Goal: Transaction & Acquisition: Purchase product/service

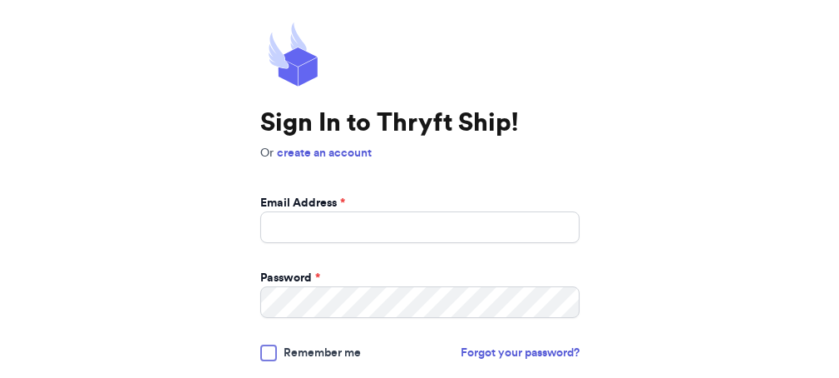
scroll to position [103, 0]
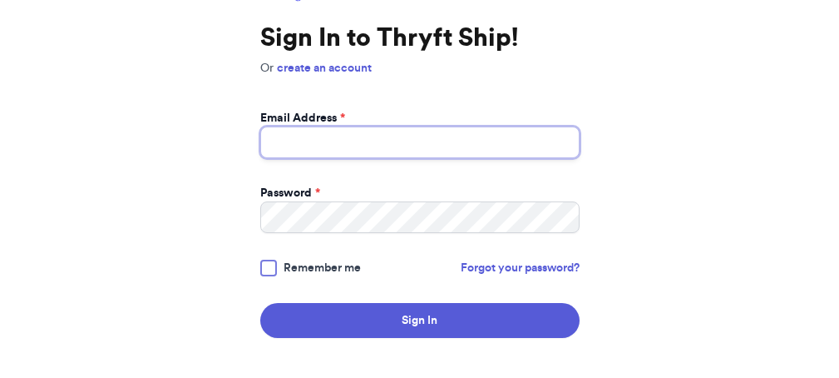
type input "[EMAIL_ADDRESS][DOMAIN_NAME]"
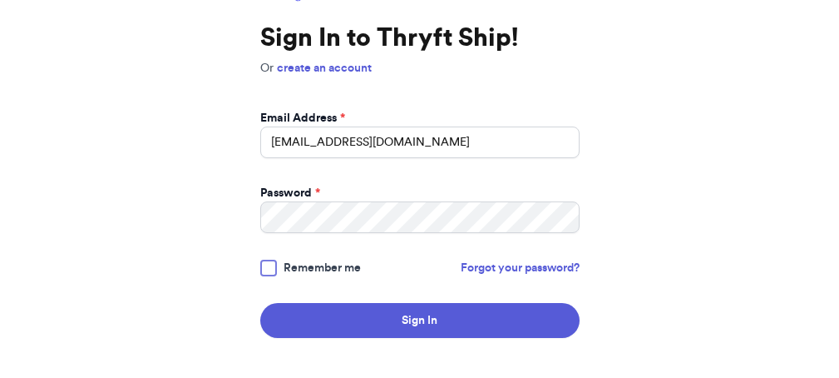
click at [284, 268] on span "Remember me" at bounding box center [322, 267] width 77 height 17
click at [0, 0] on input "Remember me" at bounding box center [0, 0] width 0 height 0
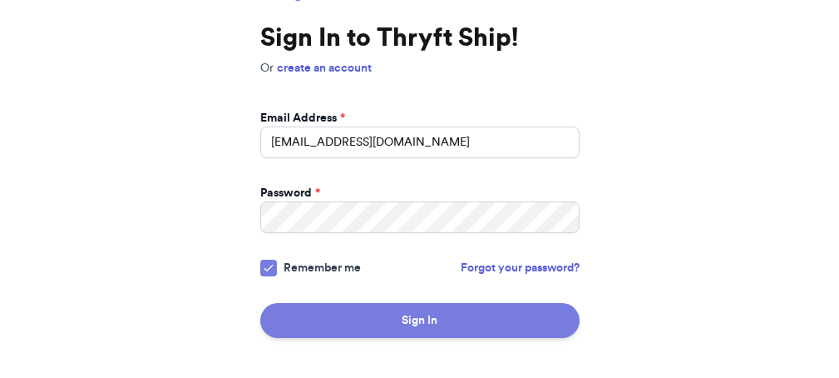
click at [260, 319] on button "Sign In" at bounding box center [419, 320] width 319 height 35
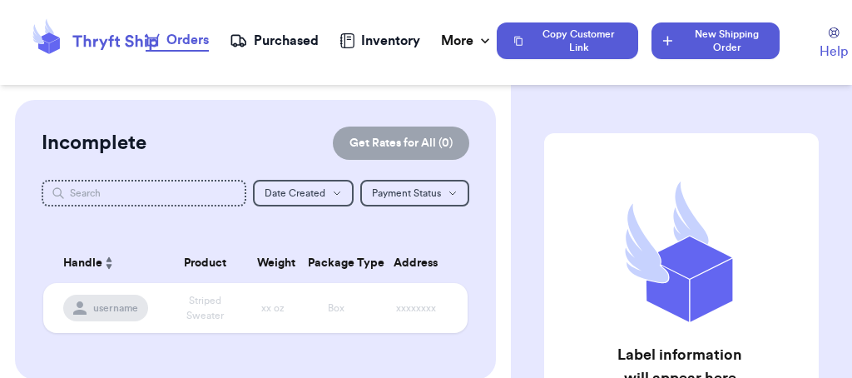
click at [699, 48] on button "New Shipping Order" at bounding box center [715, 40] width 128 height 37
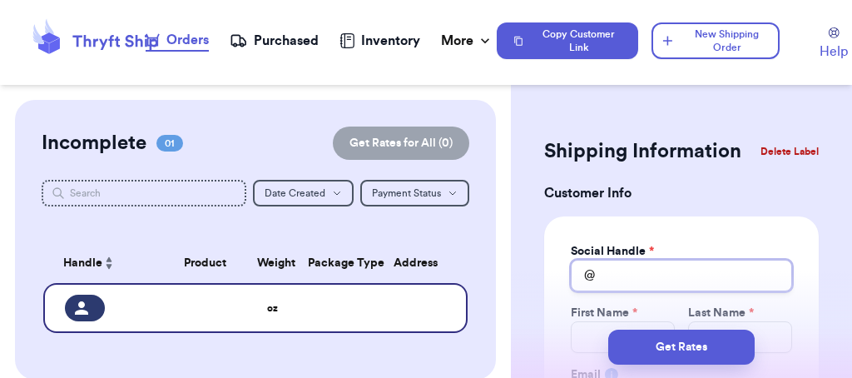
click at [630, 269] on input "Total Amount Paid" at bounding box center [681, 275] width 221 height 32
type input "e"
type input "em"
type input "em_"
type input "em_n"
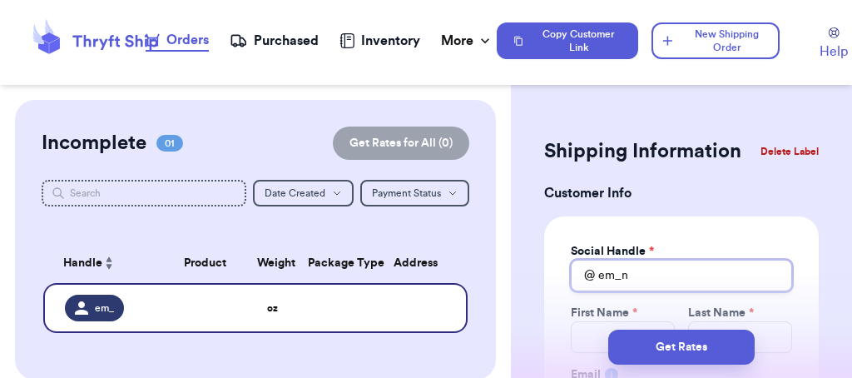
type input "em_no"
type input "em_noe"
type input "em_[DATE]"
type input "em_noell"
type input "em_noelle"
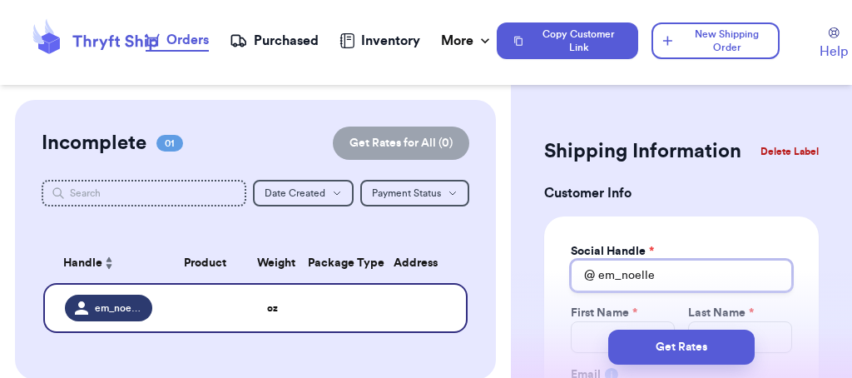
type input "em_noelle_"
type input "em_noelle_m"
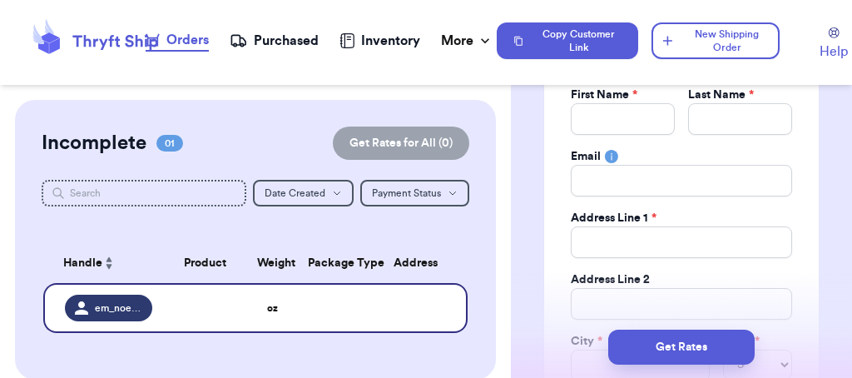
scroll to position [127, 0]
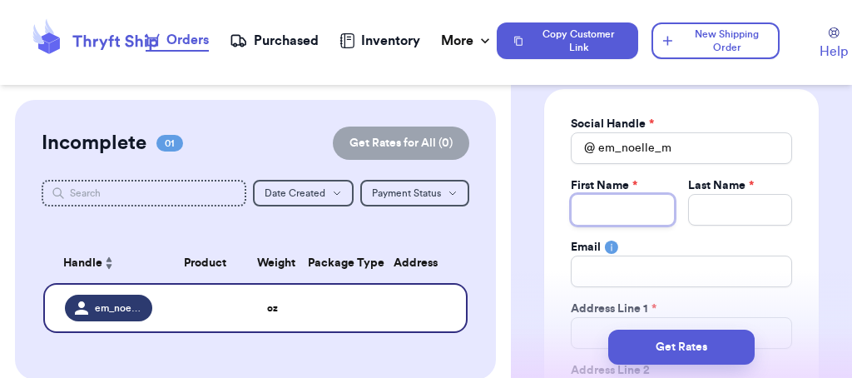
click at [614, 207] on input "Total Amount Paid" at bounding box center [623, 210] width 104 height 32
type input "E"
type input "Em"
type input "Emi"
type input "[PERSON_NAME]"
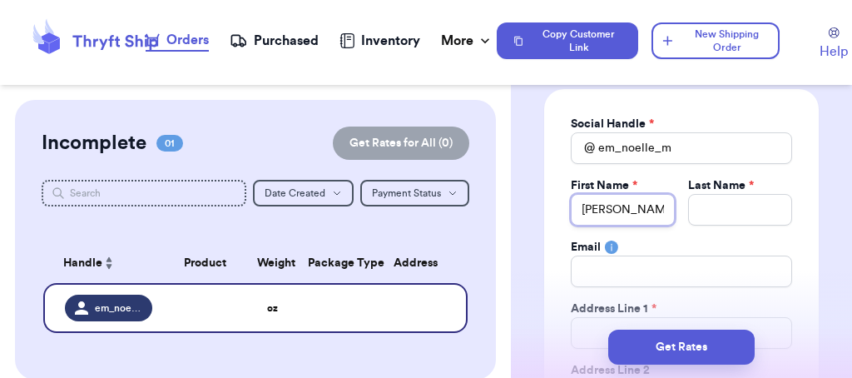
type input "Emill"
type input "Emilly"
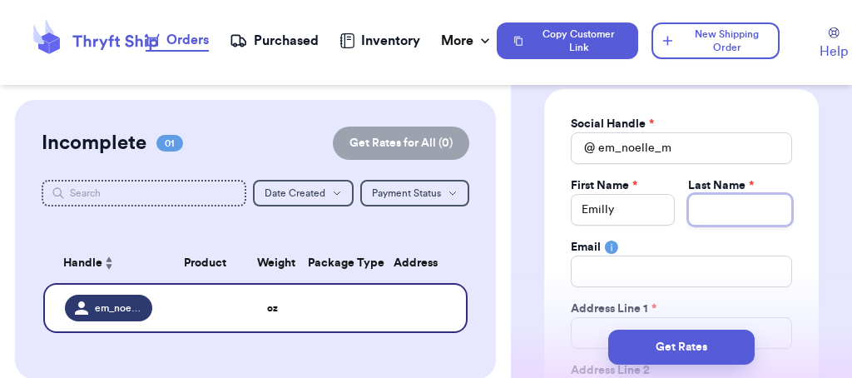
type input "M"
type input "Mi"
type input "Mil"
type input "Mill"
type input "Mille"
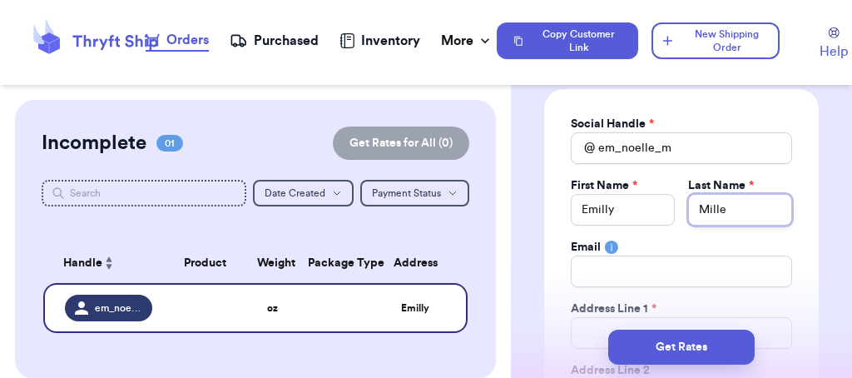
type input "[PERSON_NAME]"
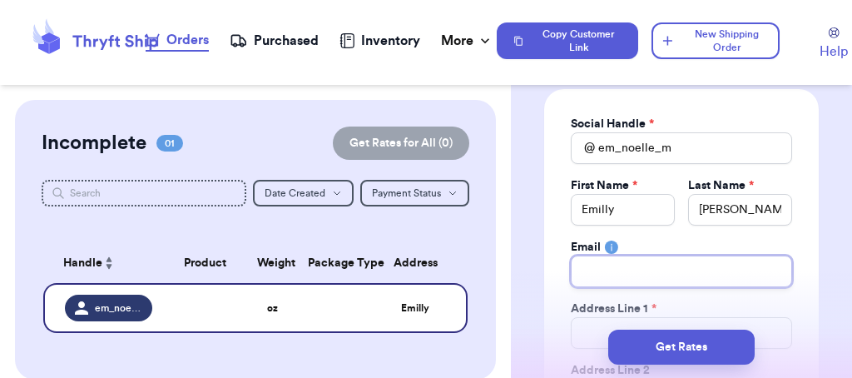
click at [641, 270] on input "Total Amount Paid" at bounding box center [681, 271] width 221 height 32
type input "2"
type input "20"
type input "20 1"
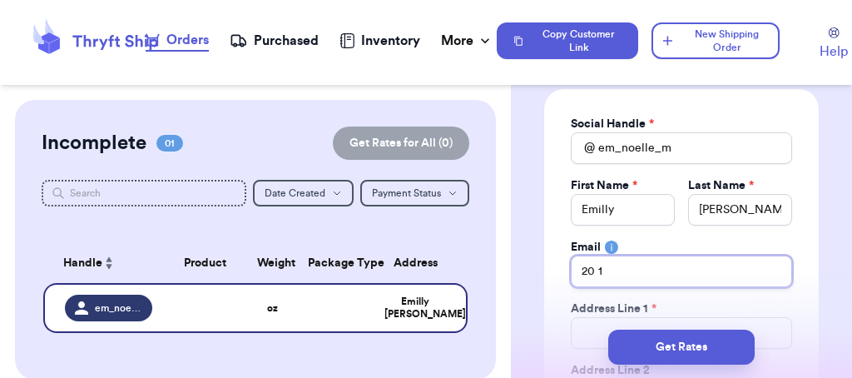
type input "20 1s"
type input "20 1st"
type input "20 1st s"
type input "[STREET_ADDRESS]"
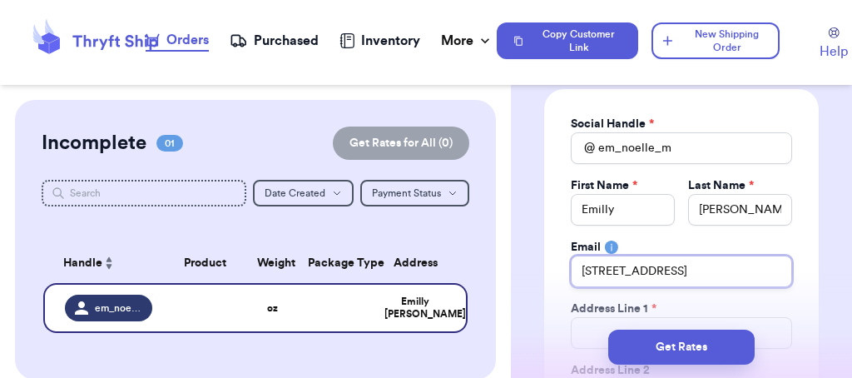
type input "20 1st str"
type input "20 1st stre"
type input "20 1st stree"
type input "[STREET_ADDRESS]"
drag, startPoint x: 663, startPoint y: 275, endPoint x: 425, endPoint y: 264, distance: 238.2
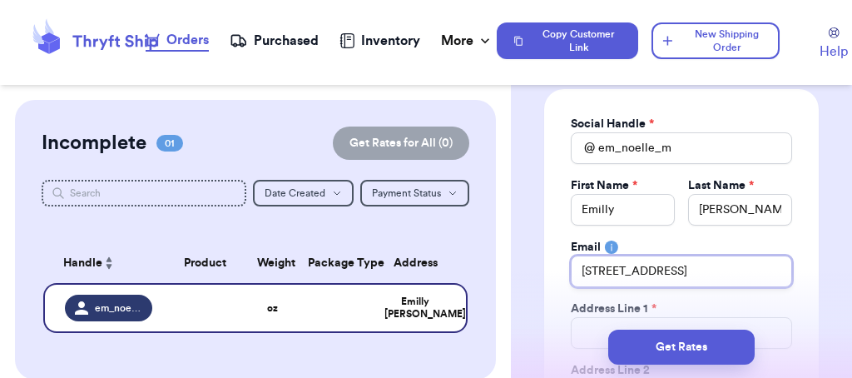
click at [439, 260] on div "Customer Link New Order Incomplete 01 Get Rates for All ( 0 ) Get Rates for All…" at bounding box center [426, 189] width 852 height 378
type input "e"
type input "em"
type input "emi"
type input "[PERSON_NAME]"
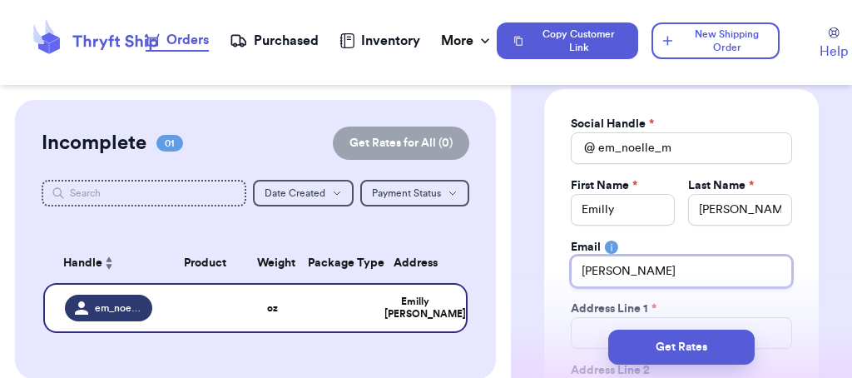
type input "[PERSON_NAME]"
type input "emilynoe"
type input "emilynoel"
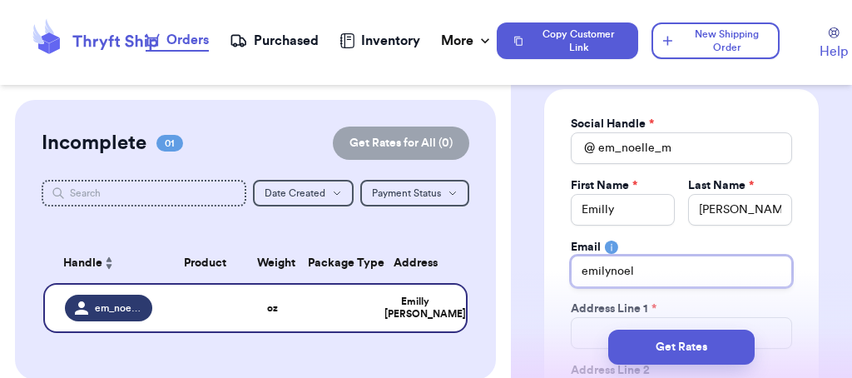
type input "[PERSON_NAME]"
type input "emilynoelle"
type input "emilynoelle3"
type input "emilynoelle33"
type input "emilynoelle336"
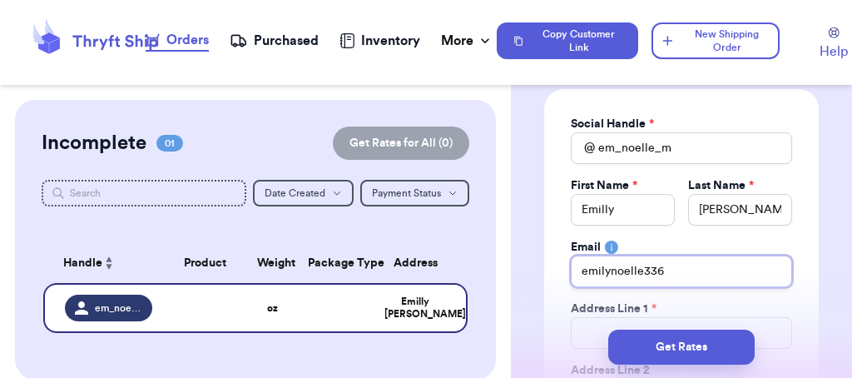
type input "emilynoelle336@"
type input "emilynoelle336@y"
type input "emilynoelle336@ya"
type input "emilynoelle336@yah"
type input "emilynoelle336@yaho"
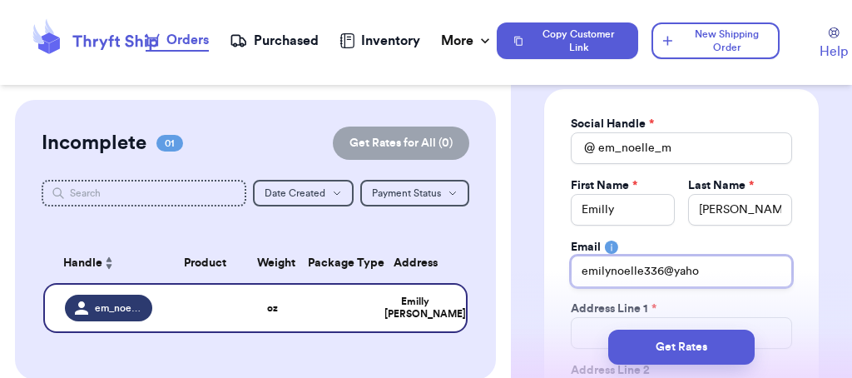
type input "[EMAIL_ADDRESS]"
type input "[EMAIL_ADDRESS]."
type input "emilynoelle336@yahoo.c"
type input "[EMAIL_ADDRESS][DOMAIN_NAME]"
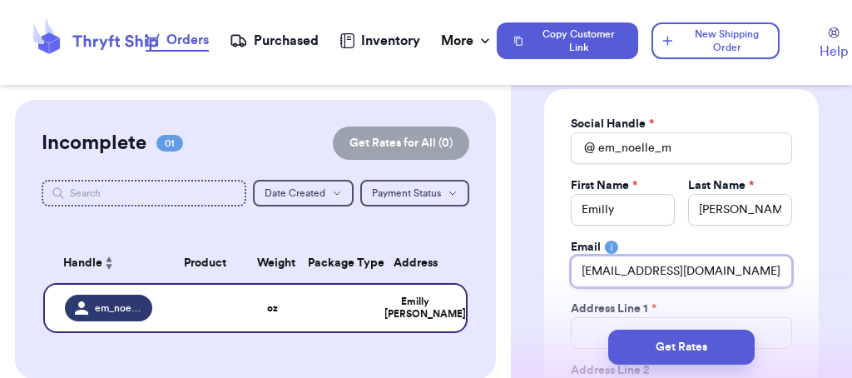
type input "[EMAIL_ADDRESS][DOMAIN_NAME]"
click at [760, 303] on div "Address Line 1 *" at bounding box center [681, 308] width 221 height 17
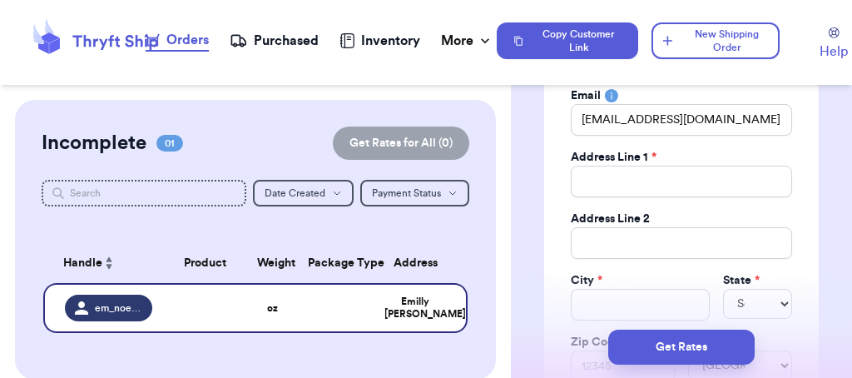
scroll to position [289, 0]
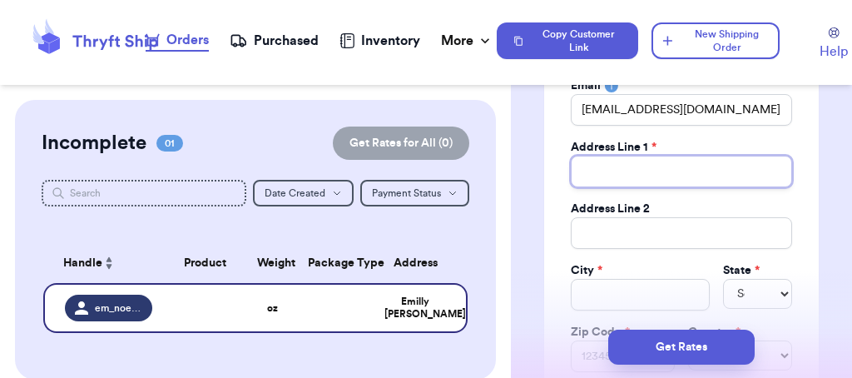
click at [656, 158] on input "Total Amount Paid" at bounding box center [681, 172] width 221 height 32
type input "2"
type input "20"
type input "20 1"
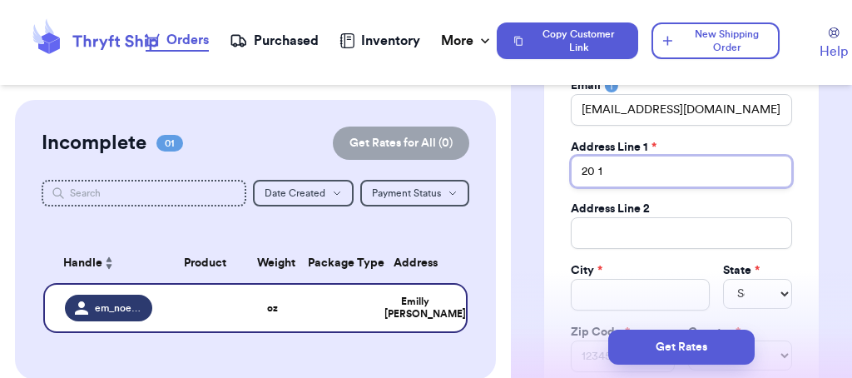
type input "20 1s"
type input "20 1st"
type input "20 1st S"
type input "[STREET_ADDRESS]"
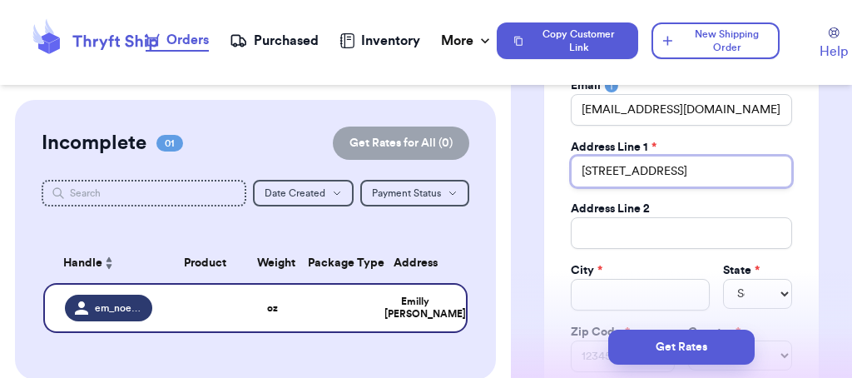
type input "20 1st Str"
type input "20 1st Stre"
type input "[STREET_ADDRESS]"
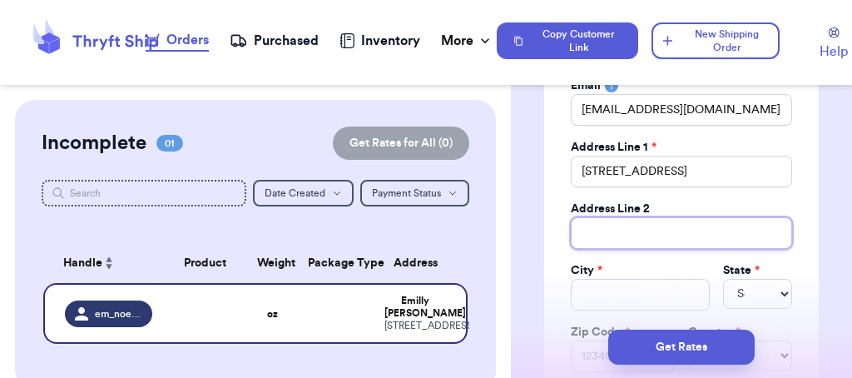
type input "q"
click at [639, 242] on input "q" at bounding box center [681, 233] width 221 height 32
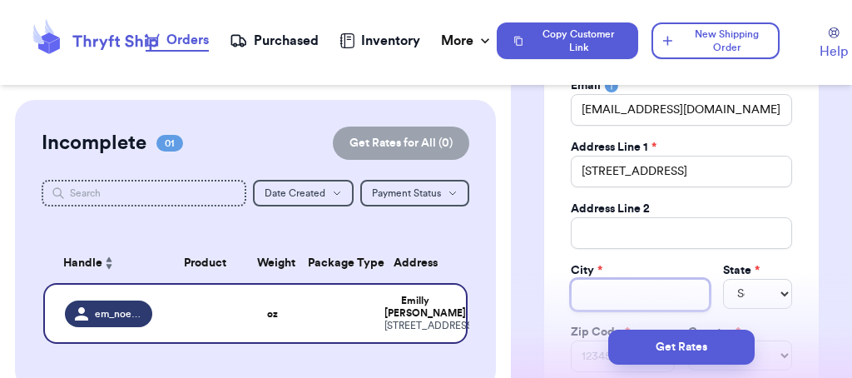
type input "G"
type input "Gl"
type input "Gle"
type input "[PERSON_NAME]"
type input "Glens"
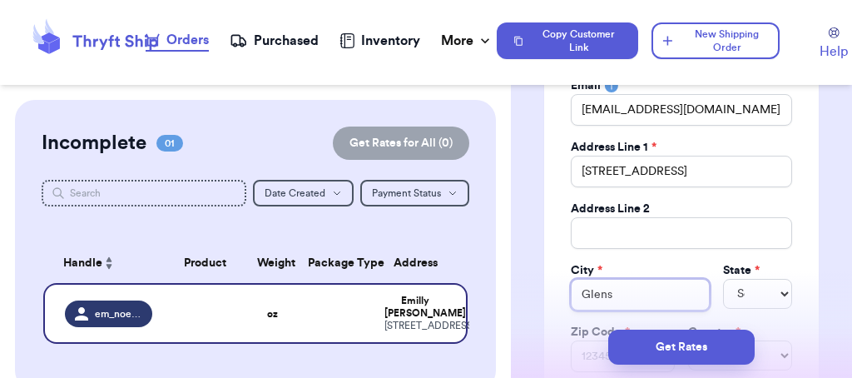
type input "Glens"
type input "Glens F"
type input "Glens Fa"
type input "Glens Fal"
type input "Glens Fall"
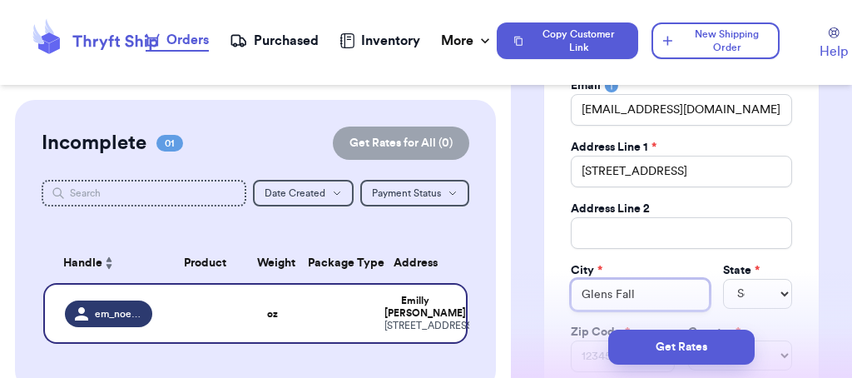
type input "Glens Fall"
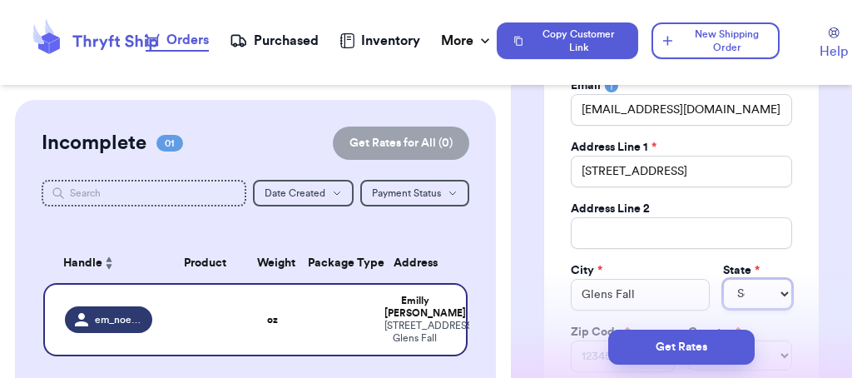
select select "NE"
select select "NY"
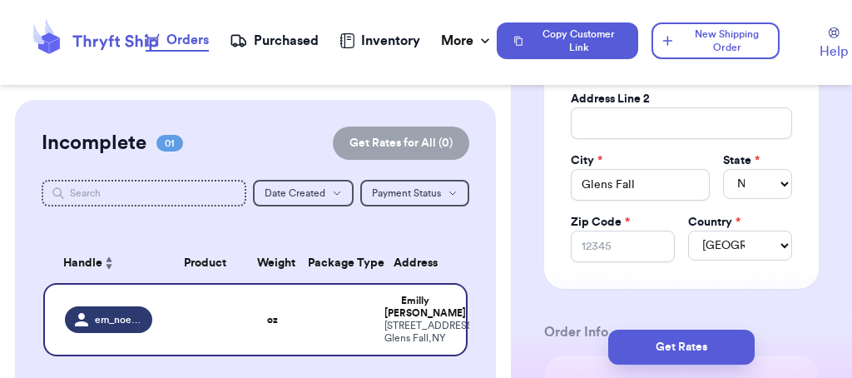
scroll to position [453, 0]
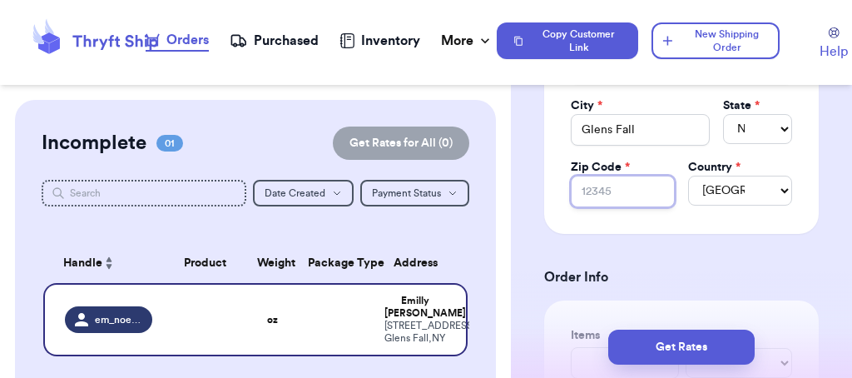
click at [596, 183] on input "Zip Code *" at bounding box center [623, 191] width 104 height 32
type input "1"
type input "12"
type input "128"
type input "1280"
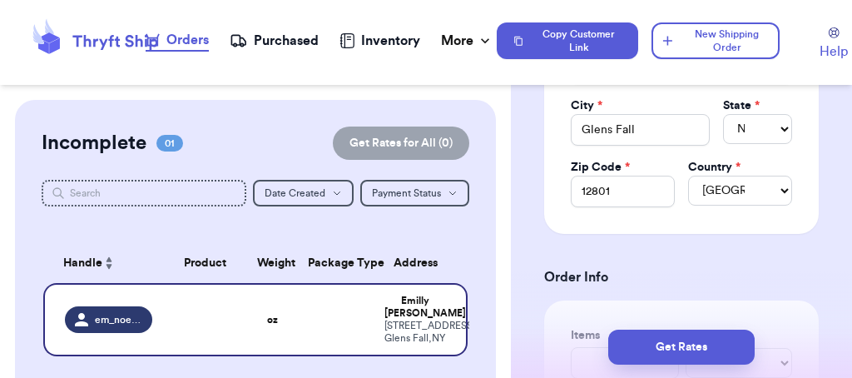
click at [724, 270] on h3 "Order Info" at bounding box center [681, 277] width 274 height 20
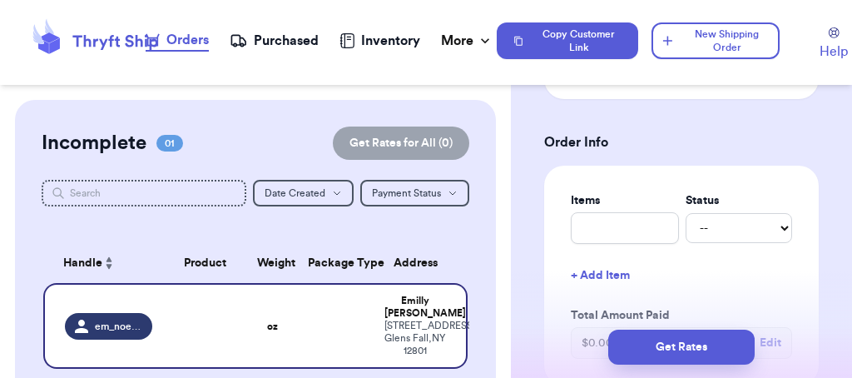
scroll to position [603, 0]
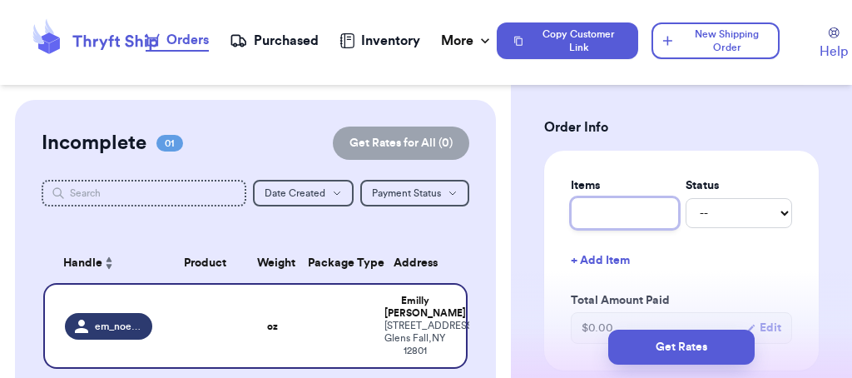
click at [619, 218] on input "text" at bounding box center [625, 213] width 108 height 32
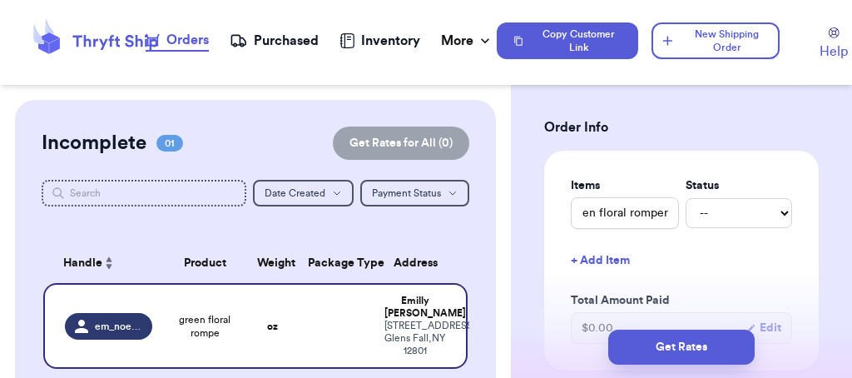
click at [612, 261] on button "+ Add Item" at bounding box center [681, 260] width 235 height 37
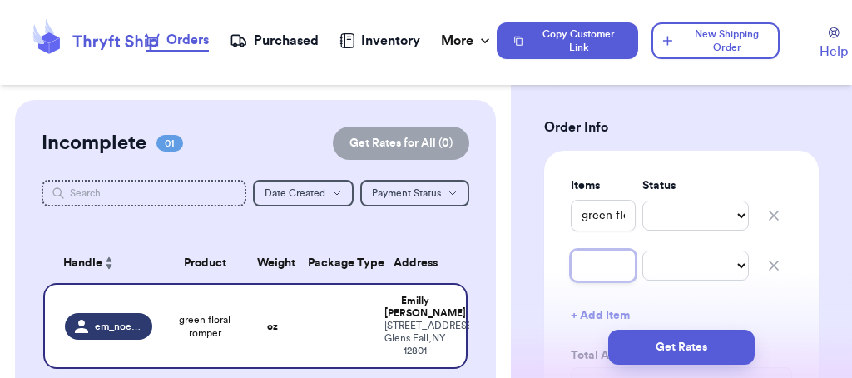
click at [603, 262] on input "text" at bounding box center [603, 266] width 65 height 32
click at [675, 304] on button "+ Add Item" at bounding box center [681, 315] width 235 height 37
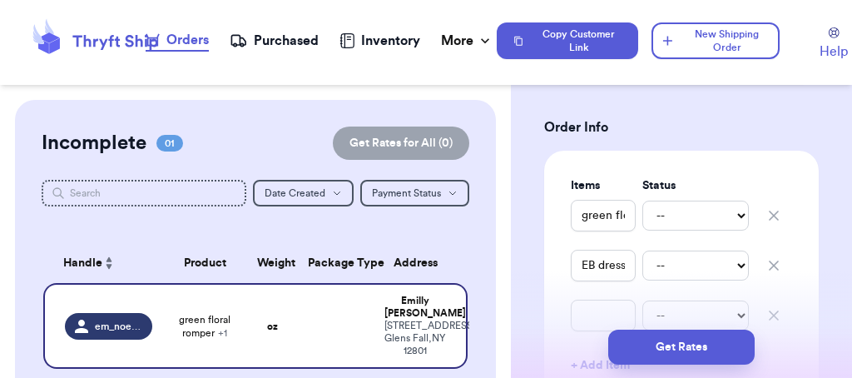
scroll to position [600, 0]
click at [763, 317] on div "Get Rates" at bounding box center [681, 347] width 341 height 62
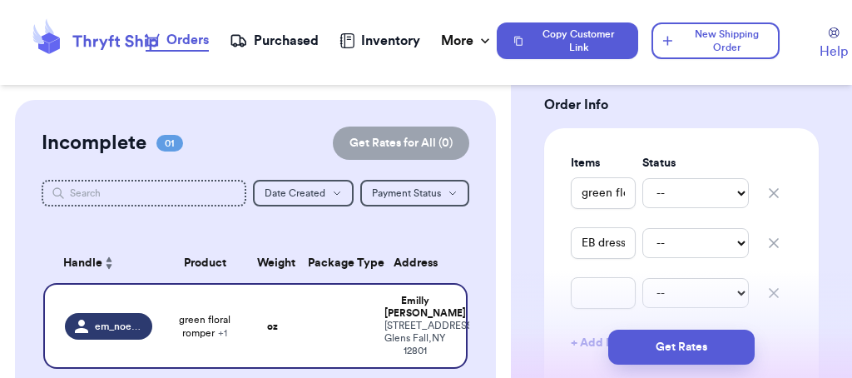
scroll to position [772, 0]
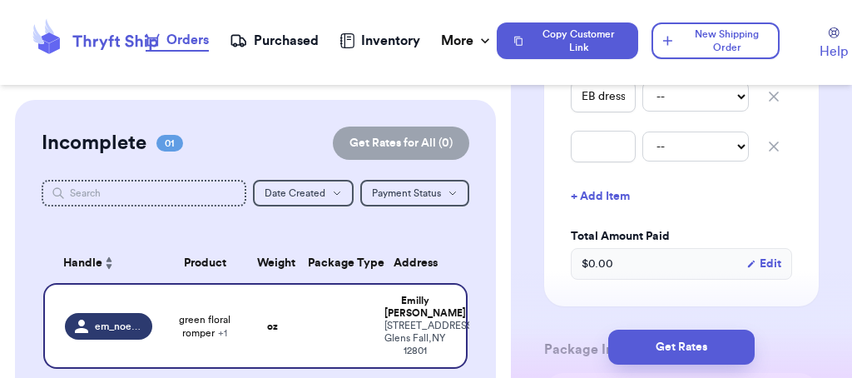
click at [765, 148] on icon "button" at bounding box center [773, 146] width 17 height 17
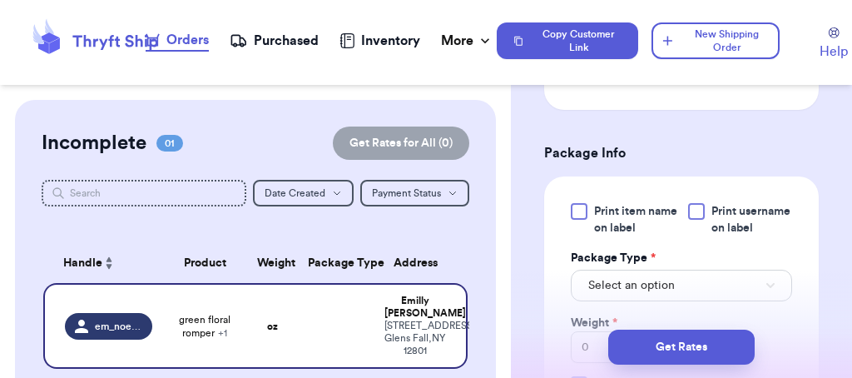
scroll to position [1014, 0]
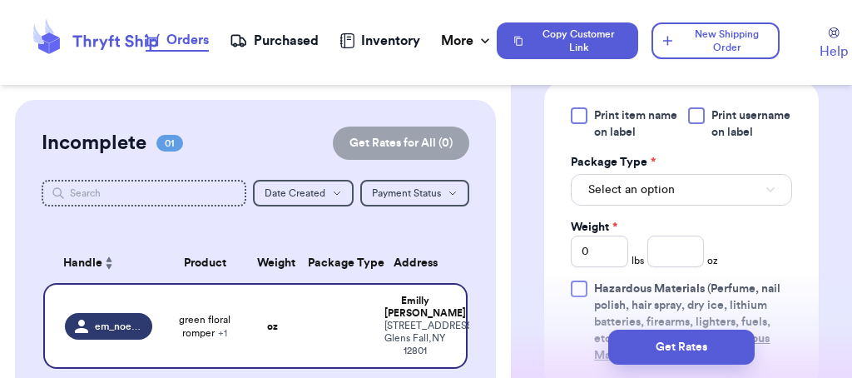
click at [577, 122] on div at bounding box center [579, 115] width 17 height 17
click at [0, 0] on input "Print item name on label" at bounding box center [0, 0] width 0 height 0
click at [688, 112] on div at bounding box center [696, 115] width 17 height 17
click at [0, 0] on input "Print username on label" at bounding box center [0, 0] width 0 height 0
click at [680, 205] on button "Select an option" at bounding box center [681, 190] width 221 height 32
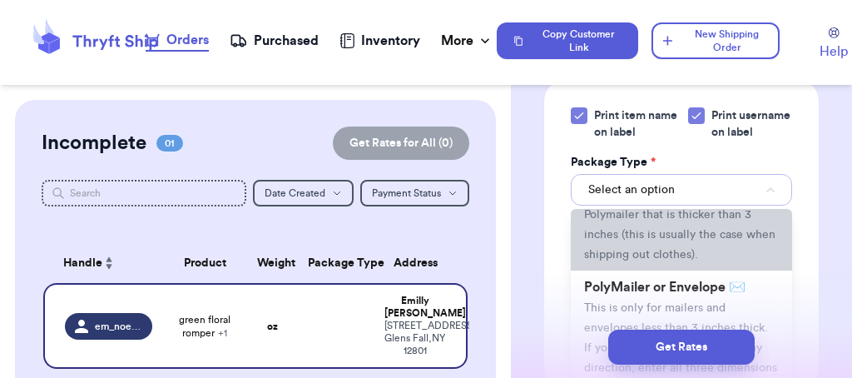
scroll to position [116, 0]
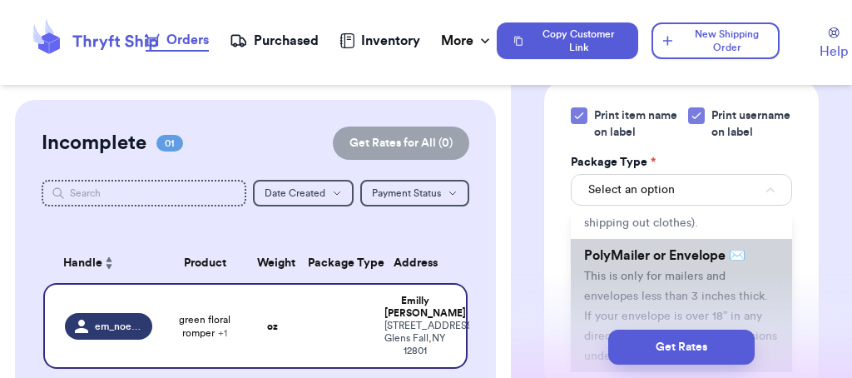
click at [712, 262] on span "PolyMailer or Envelope ✉️" at bounding box center [664, 255] width 161 height 13
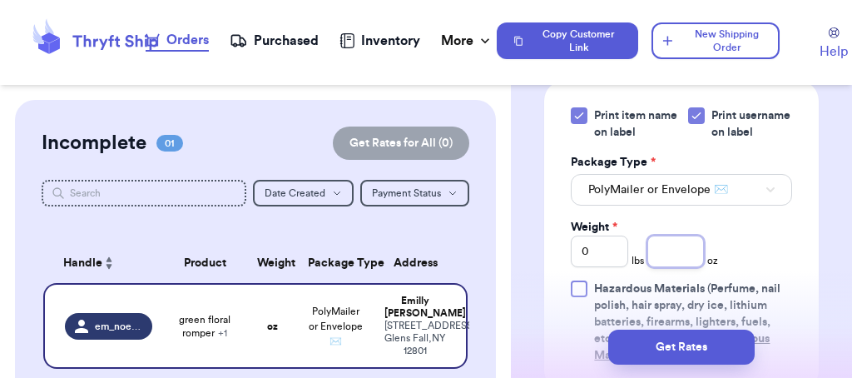
click at [682, 263] on input "number" at bounding box center [675, 251] width 57 height 32
click at [763, 265] on div "Print item name on label Print username on label Package Type * PolyMailer or E…" at bounding box center [681, 235] width 221 height 256
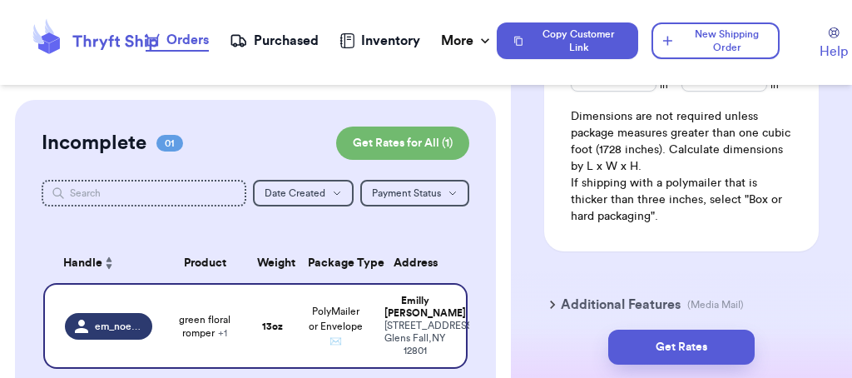
scroll to position [1420, 0]
click at [602, 92] on input "Length" at bounding box center [614, 77] width 86 height 32
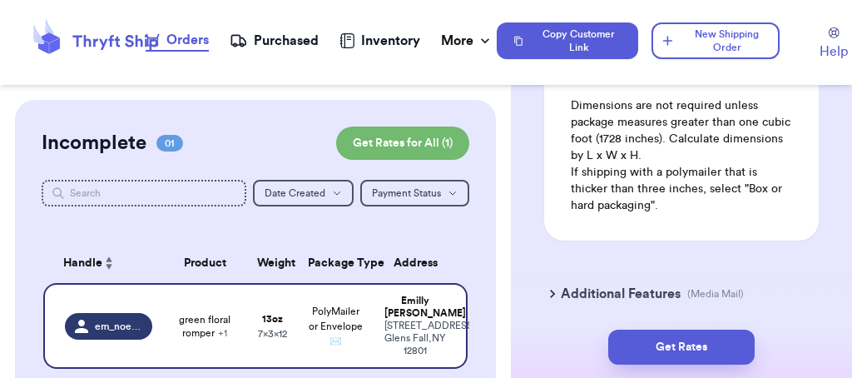
scroll to position [1446, 0]
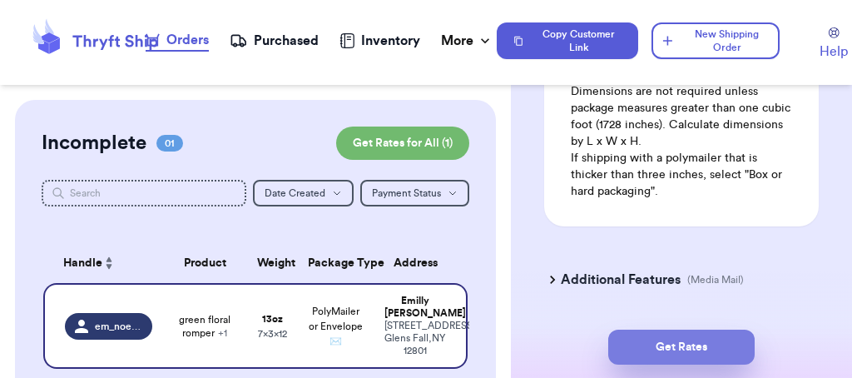
click at [673, 344] on button "Get Rates" at bounding box center [681, 346] width 146 height 35
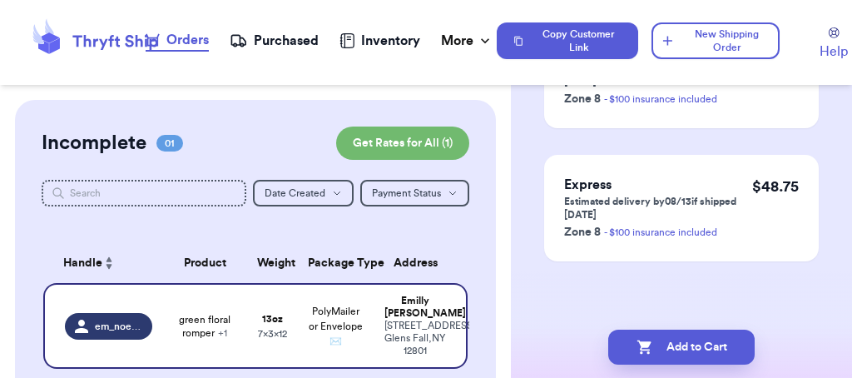
scroll to position [0, 0]
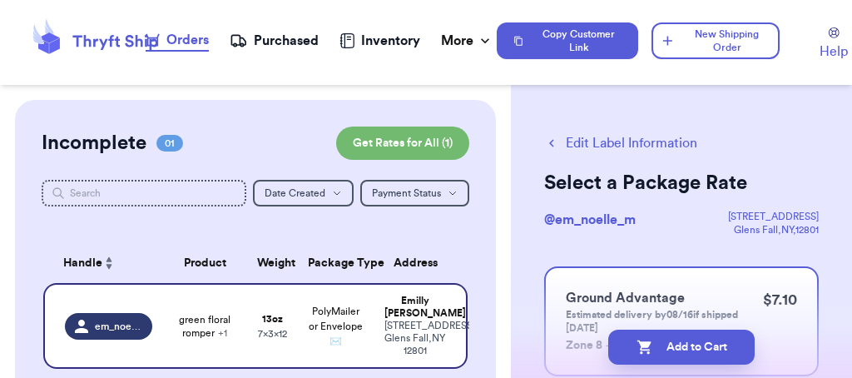
click at [576, 141] on button "Edit Label Information" at bounding box center [620, 143] width 153 height 20
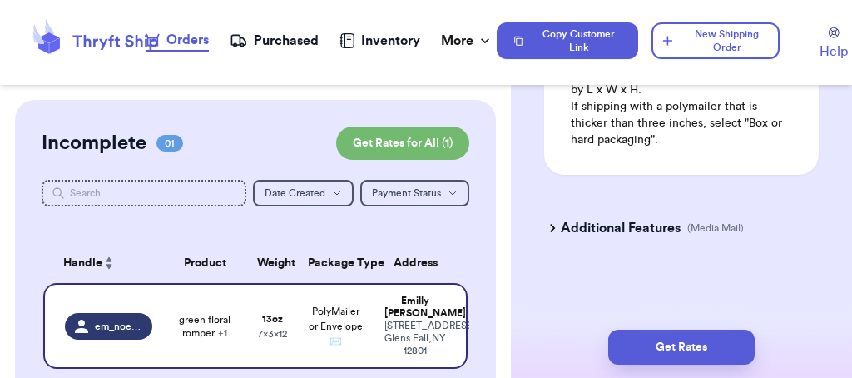
scroll to position [1282, 0]
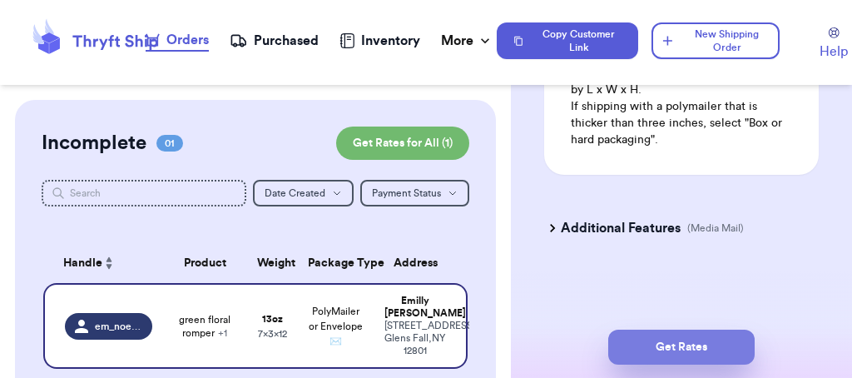
click at [689, 343] on button "Get Rates" at bounding box center [681, 346] width 146 height 35
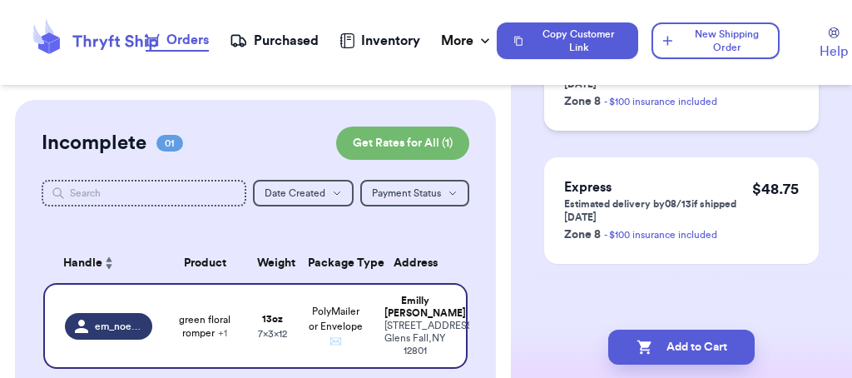
scroll to position [381, 0]
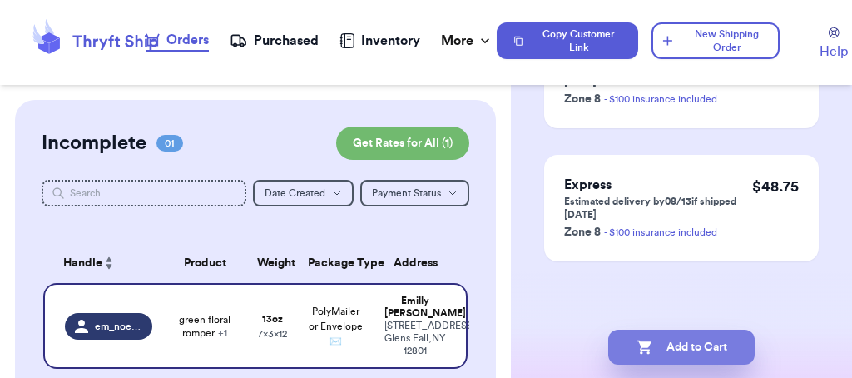
click at [696, 346] on button "Add to Cart" at bounding box center [681, 346] width 146 height 35
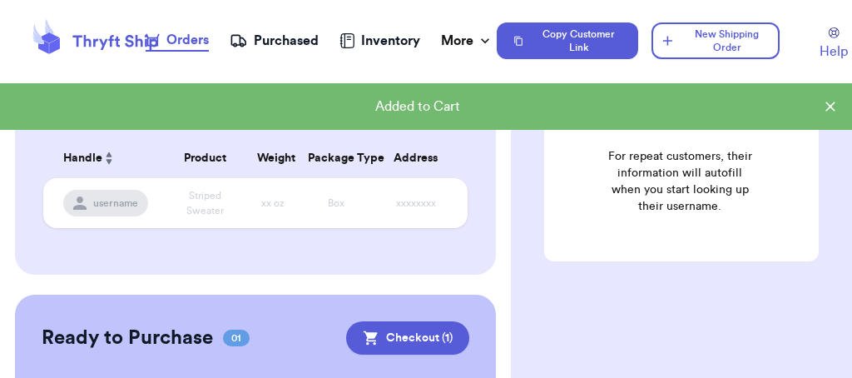
scroll to position [299, 0]
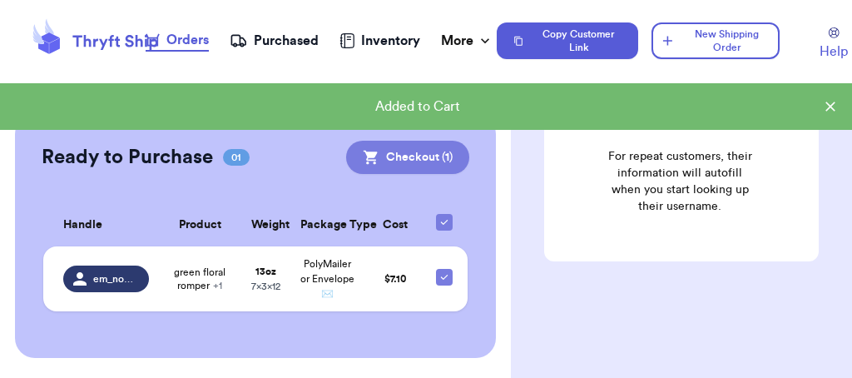
click at [398, 148] on button "Checkout ( 1 )" at bounding box center [407, 157] width 123 height 33
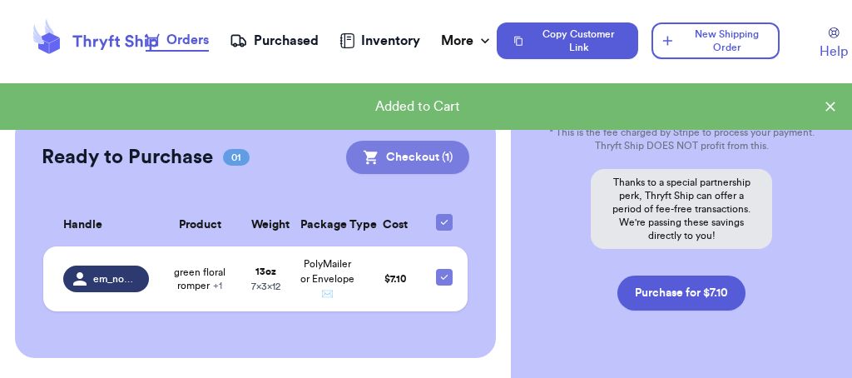
scroll to position [381, 0]
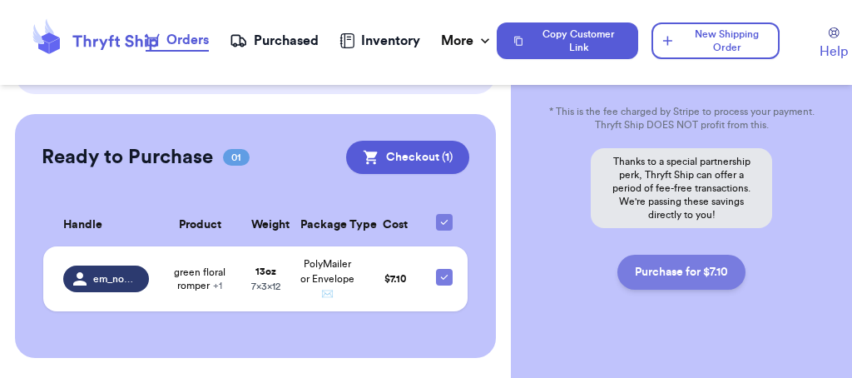
click at [666, 269] on button "Purchase for $7.10" at bounding box center [681, 272] width 128 height 35
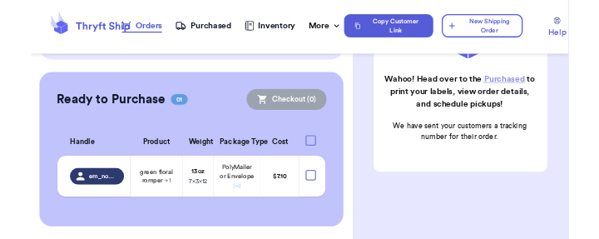
scroll to position [269, 0]
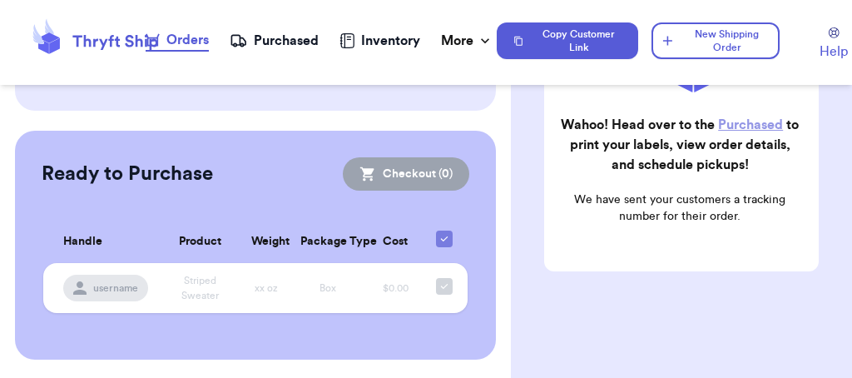
click at [280, 36] on div "Purchased" at bounding box center [274, 41] width 89 height 20
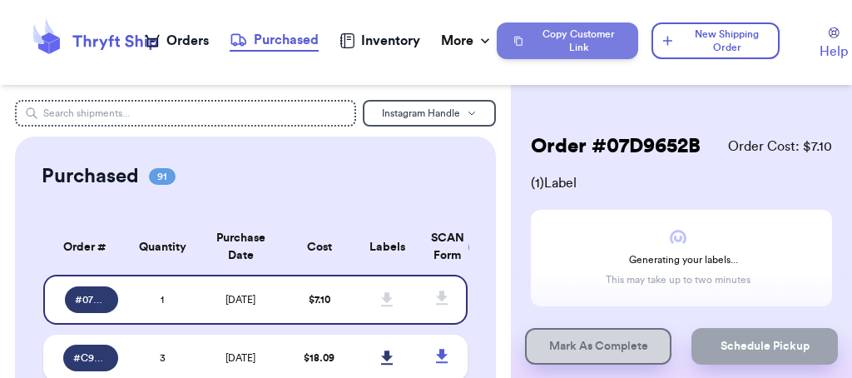
click at [576, 37] on button "Copy Customer Link" at bounding box center [567, 40] width 141 height 37
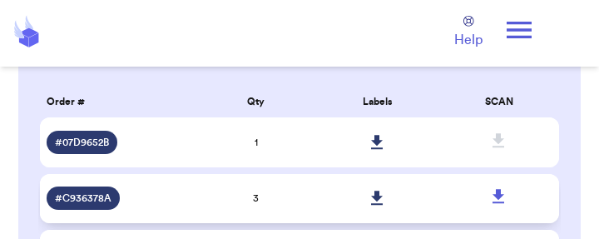
scroll to position [108, 0]
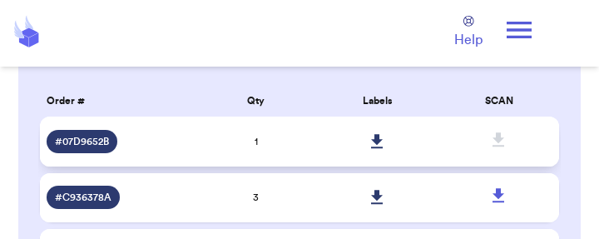
click at [78, 136] on span "# 07D9652B" at bounding box center [82, 141] width 54 height 13
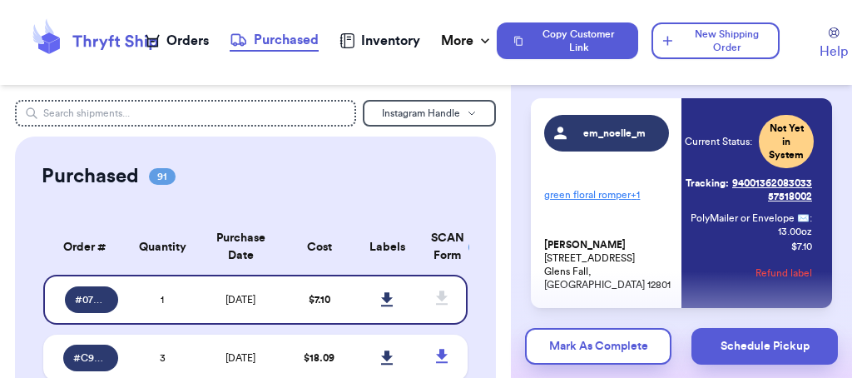
scroll to position [112, 0]
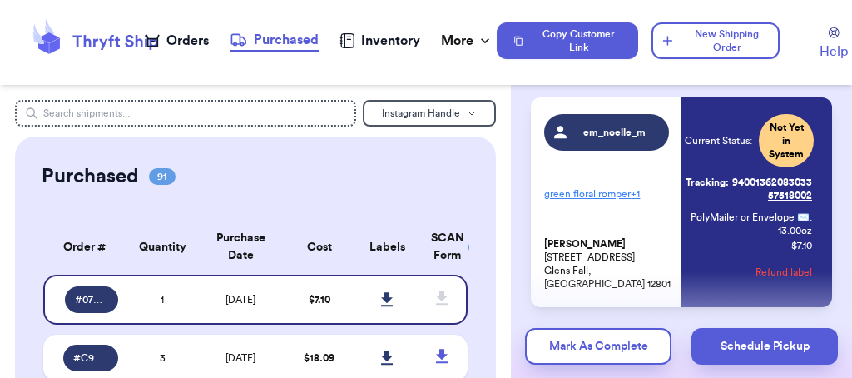
click at [786, 269] on button "Refund label" at bounding box center [783, 272] width 57 height 37
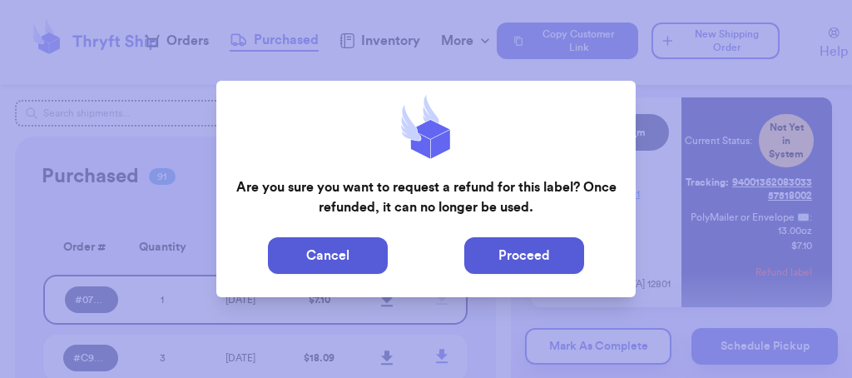
click at [513, 256] on button "Proceed" at bounding box center [524, 255] width 120 height 37
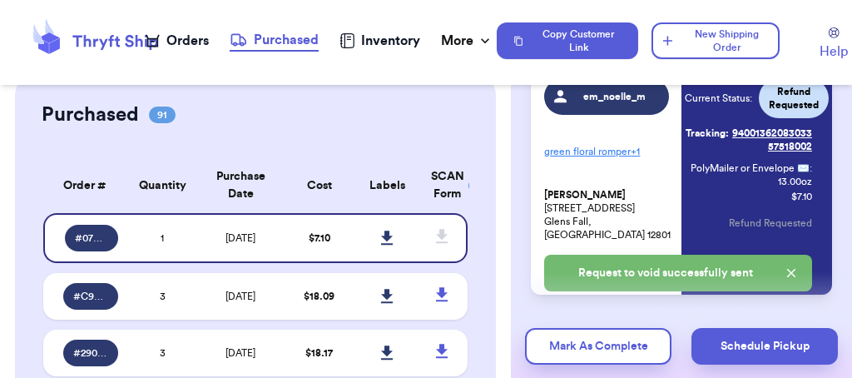
scroll to position [198, 0]
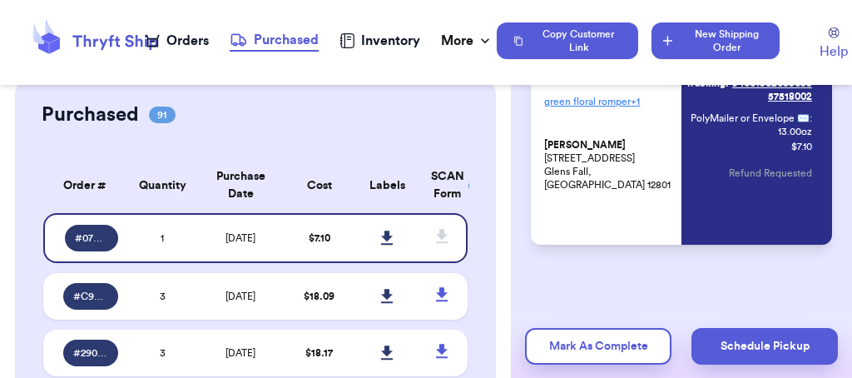
click at [725, 41] on button "New Shipping Order" at bounding box center [715, 40] width 128 height 37
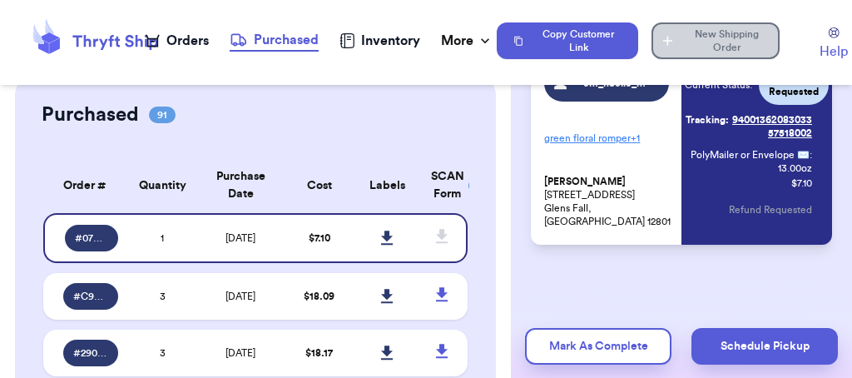
scroll to position [161, 0]
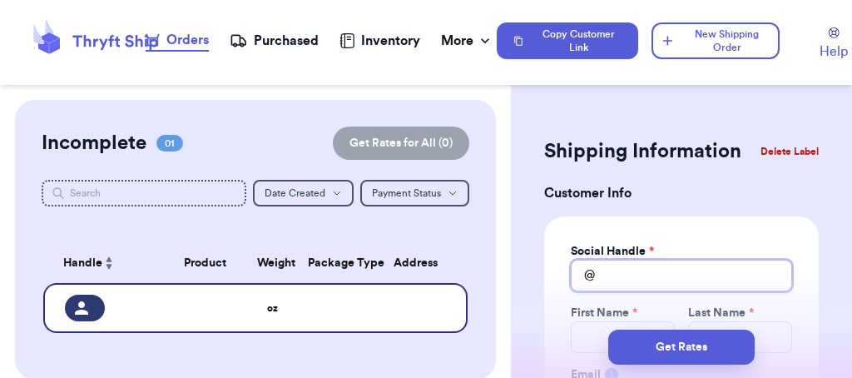
click at [669, 259] on input "Total Amount Paid" at bounding box center [681, 275] width 221 height 32
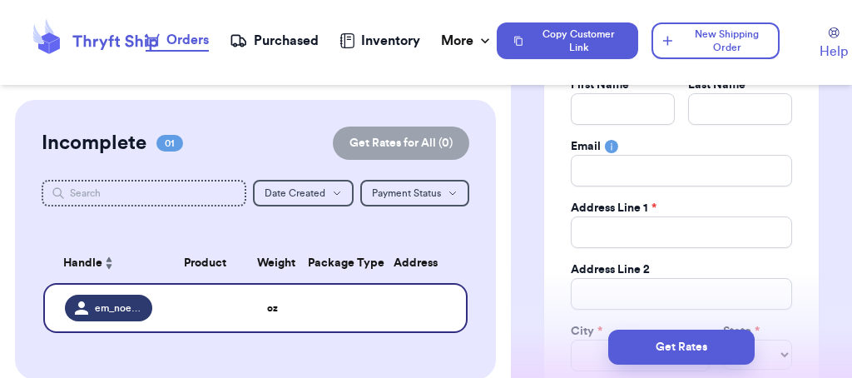
scroll to position [215, 0]
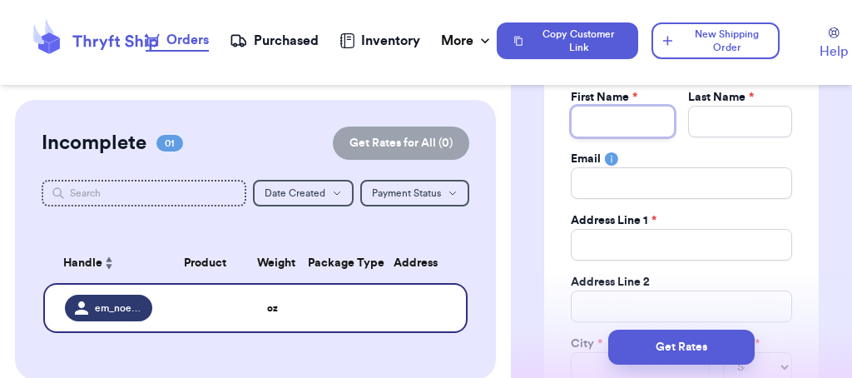
click at [606, 128] on input "Total Amount Paid" at bounding box center [623, 122] width 104 height 32
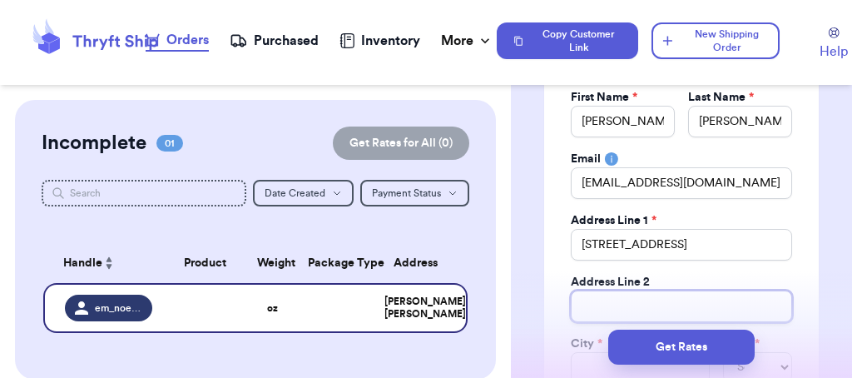
click at [630, 310] on input "Total Amount Paid" at bounding box center [681, 306] width 221 height 32
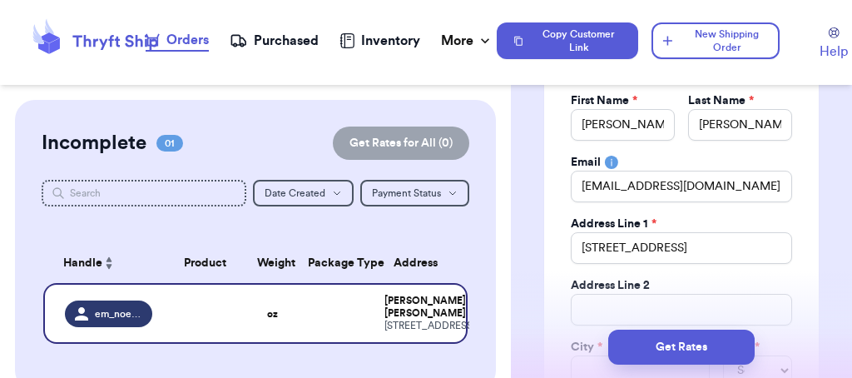
click at [567, 282] on div "Social Handle * @ em_noelle_m First Name * [PERSON_NAME] Last Name * [PERSON_NA…" at bounding box center [681, 239] width 274 height 471
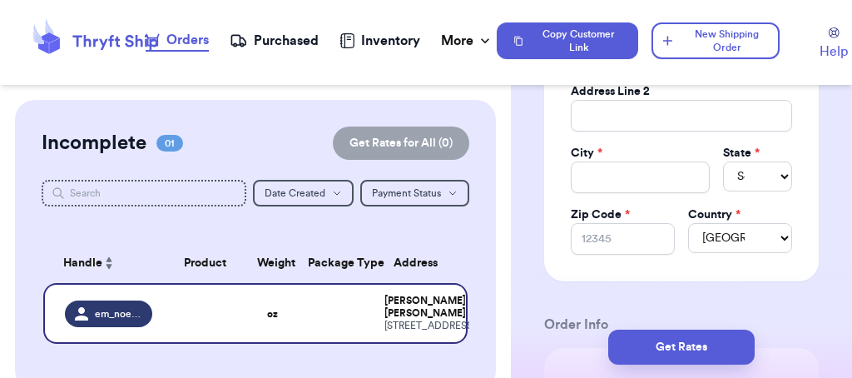
scroll to position [407, 0]
click at [612, 170] on input "Total Amount Paid" at bounding box center [640, 177] width 138 height 32
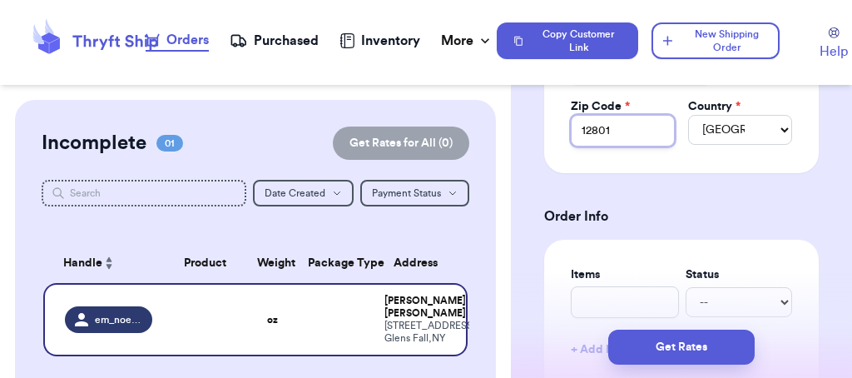
scroll to position [518, 0]
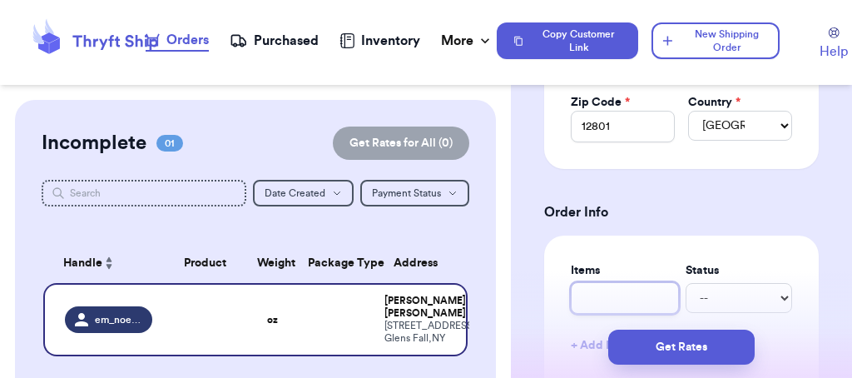
click at [587, 289] on input "text" at bounding box center [625, 298] width 108 height 32
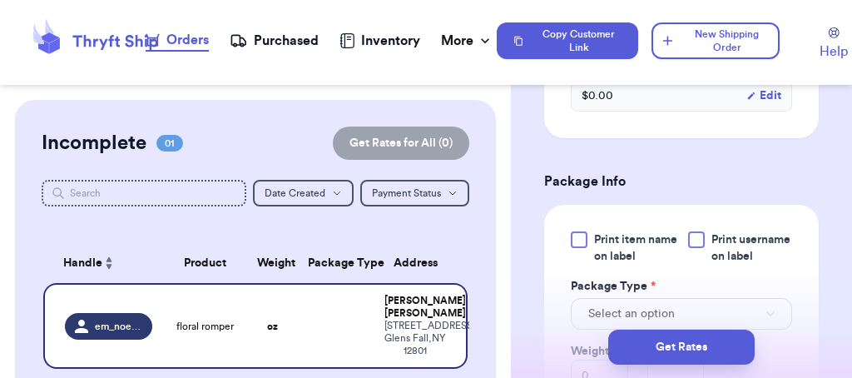
scroll to position [724, 0]
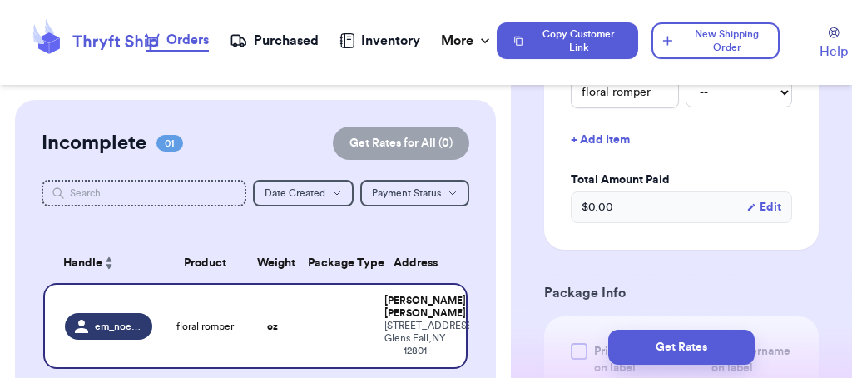
click at [603, 137] on button "+ Add Item" at bounding box center [681, 139] width 235 height 37
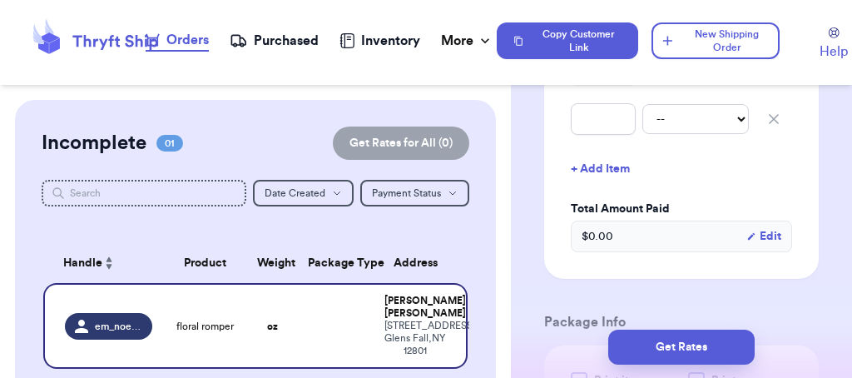
scroll to position [755, 0]
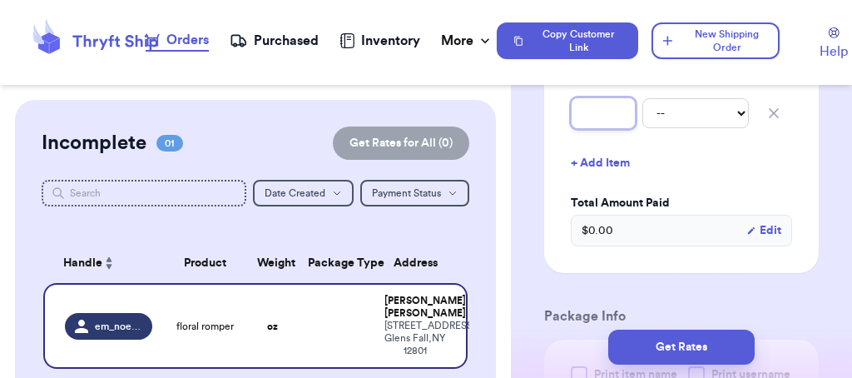
click at [595, 116] on input "text" at bounding box center [603, 113] width 65 height 32
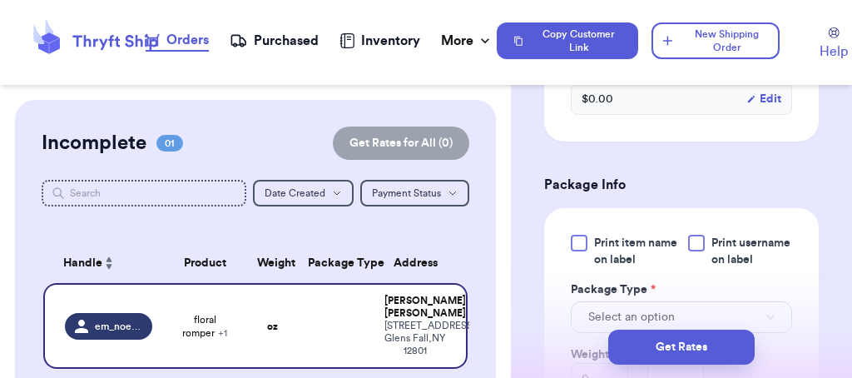
scroll to position [916, 0]
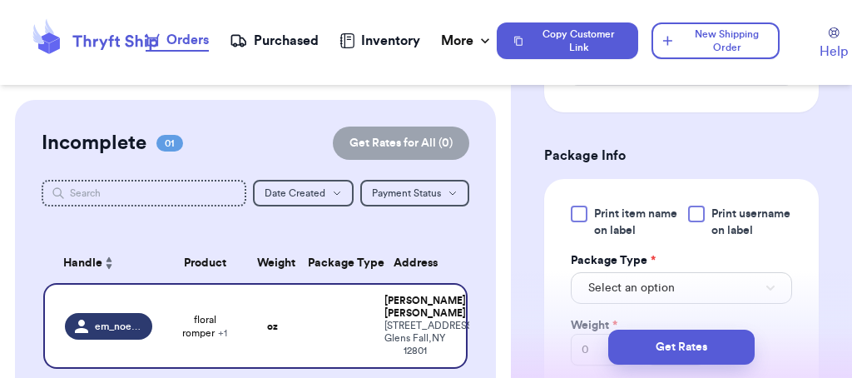
click at [581, 222] on div at bounding box center [579, 213] width 17 height 17
click at [0, 0] on input "Print item name on label" at bounding box center [0, 0] width 0 height 0
click at [692, 211] on div at bounding box center [696, 213] width 17 height 17
click at [0, 0] on input "Print username on label" at bounding box center [0, 0] width 0 height 0
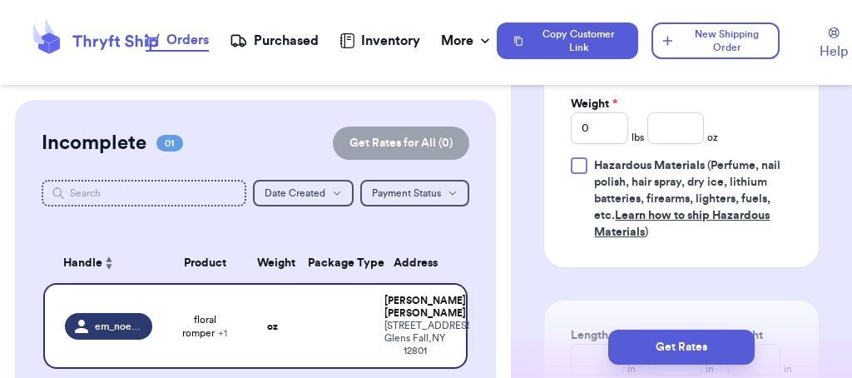
scroll to position [1105, 0]
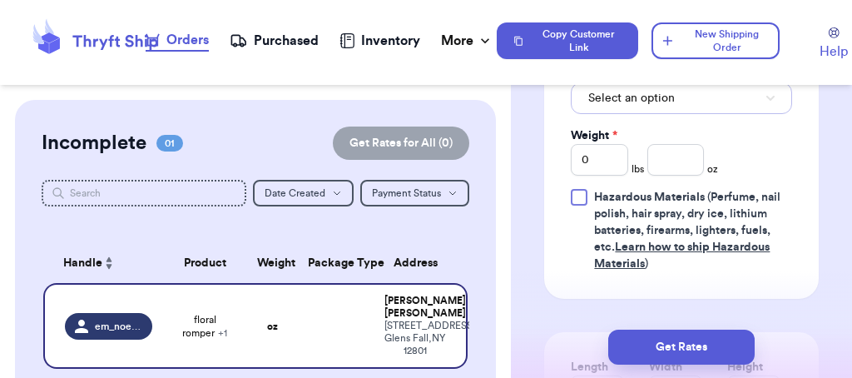
click at [651, 106] on span "Select an option" at bounding box center [631, 98] width 86 height 17
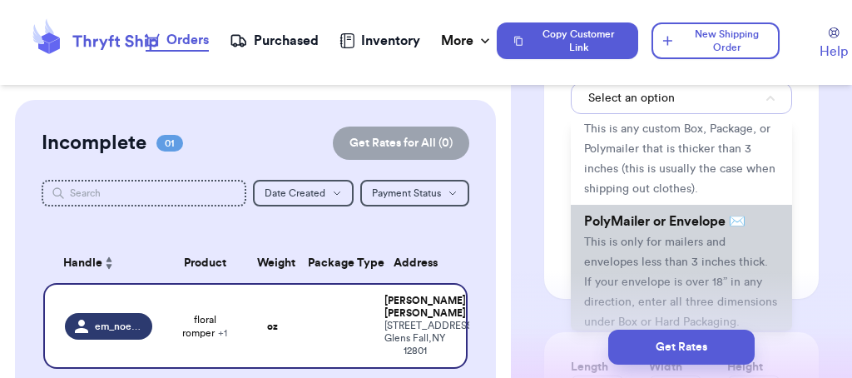
scroll to position [99, 0]
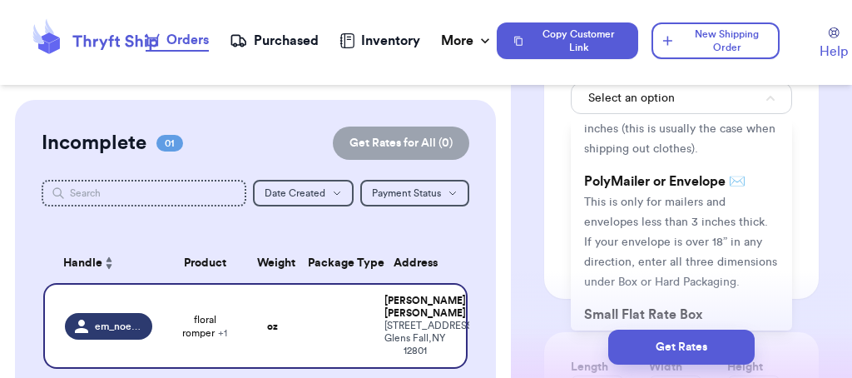
click at [655, 232] on span "This is only for mailers and envelopes less than 3 inches thick. If your envelo…" at bounding box center [680, 241] width 193 height 91
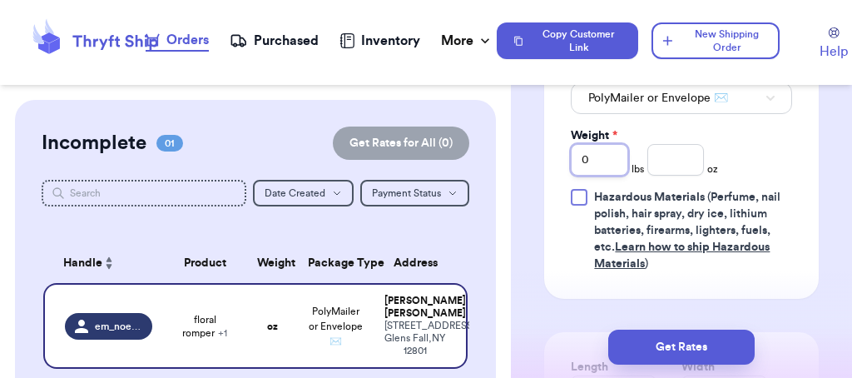
click at [604, 172] on input "0" at bounding box center [599, 160] width 57 height 32
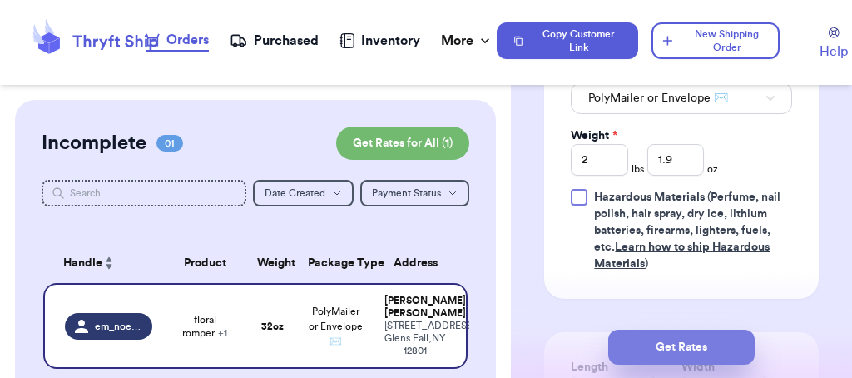
click at [684, 345] on button "Get Rates" at bounding box center [681, 346] width 146 height 35
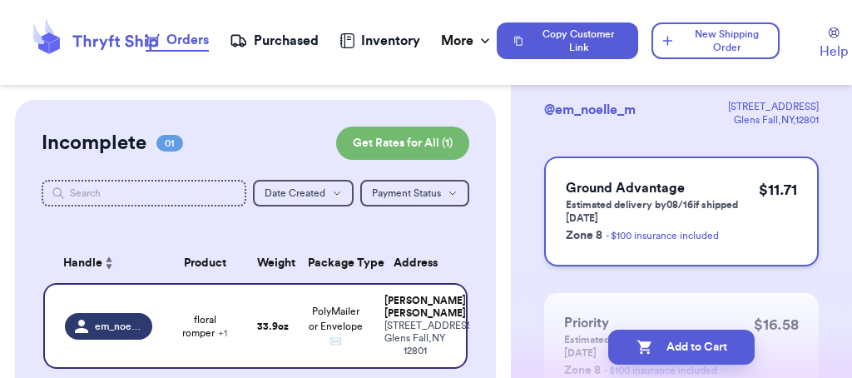
scroll to position [113, 0]
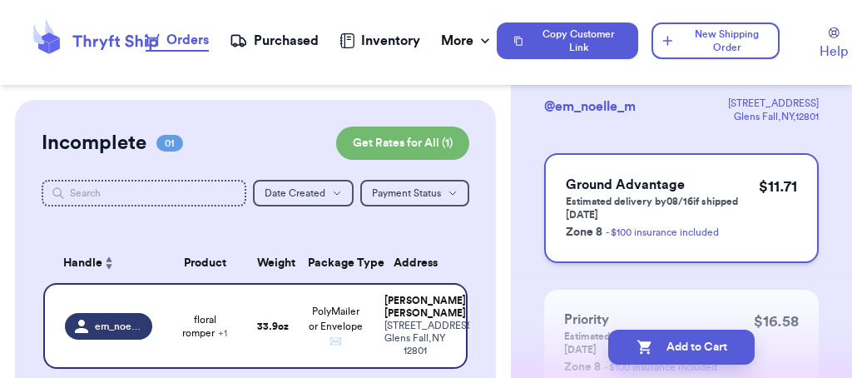
click at [656, 221] on p "Zone 8 - $100 insurance included" at bounding box center [662, 231] width 193 height 20
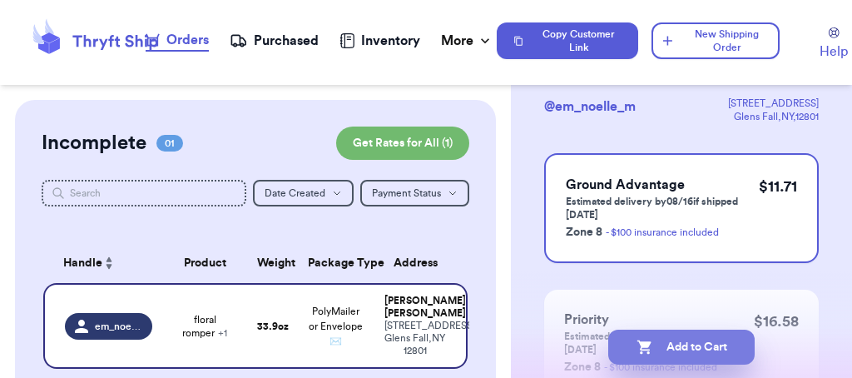
click at [671, 355] on button "Add to Cart" at bounding box center [681, 346] width 146 height 35
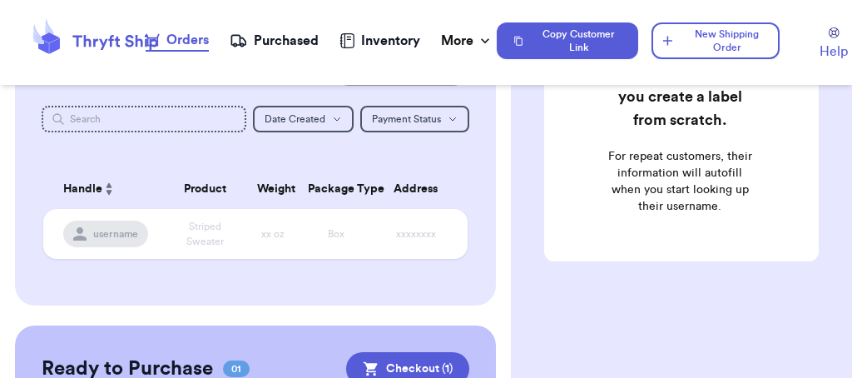
scroll to position [299, 0]
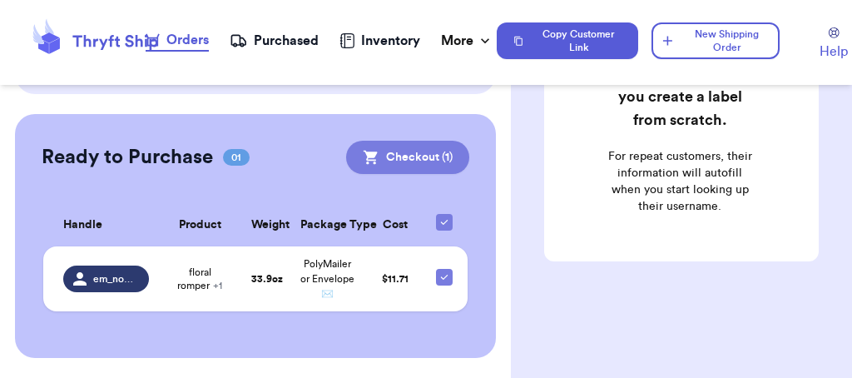
click at [393, 149] on button "Checkout ( 1 )" at bounding box center [407, 157] width 123 height 33
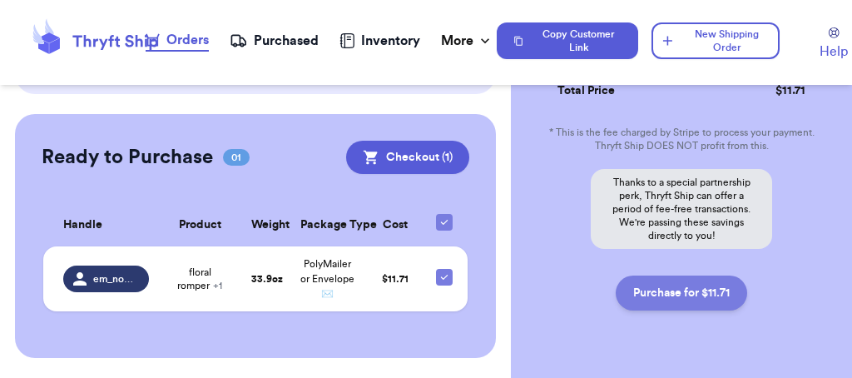
click at [688, 293] on button "Purchase for $11.71" at bounding box center [680, 292] width 131 height 35
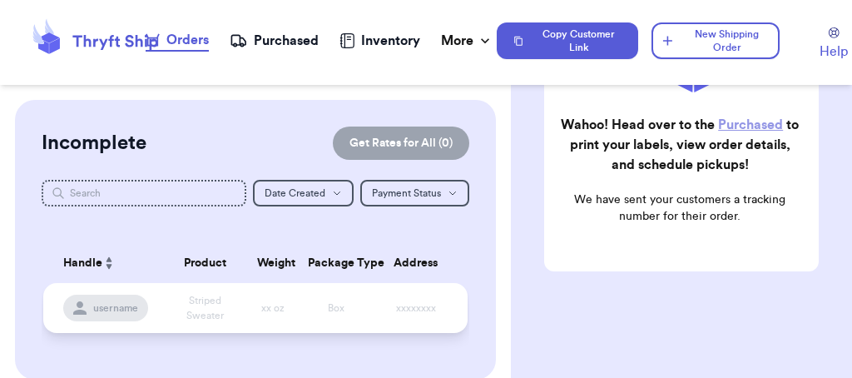
scroll to position [269, 0]
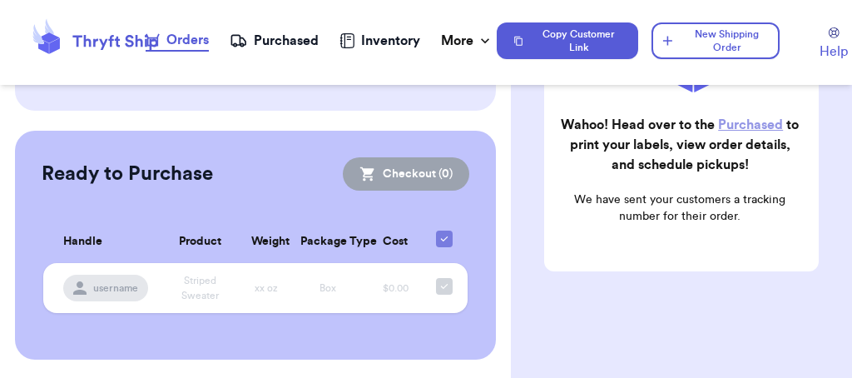
click at [747, 118] on link "Purchased" at bounding box center [750, 124] width 65 height 13
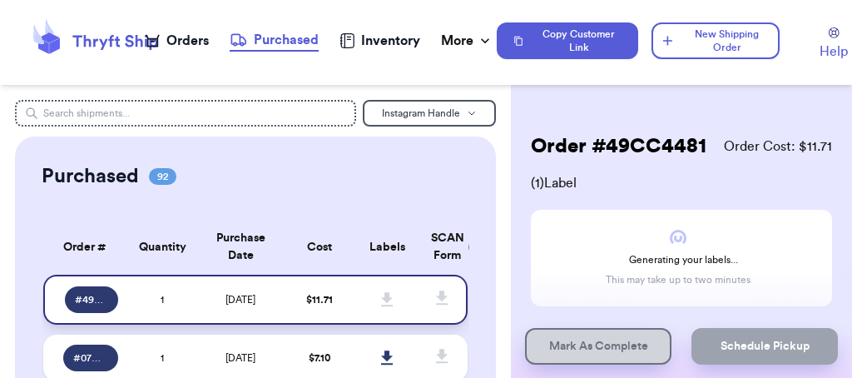
click at [97, 299] on span "# 49CC4481" at bounding box center [91, 299] width 33 height 13
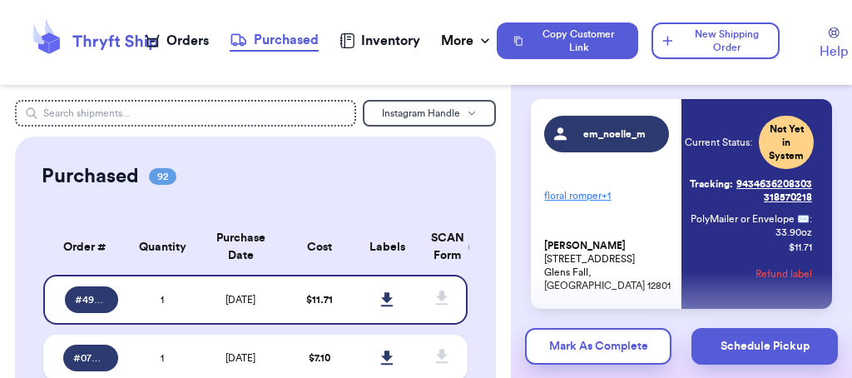
scroll to position [111, 0]
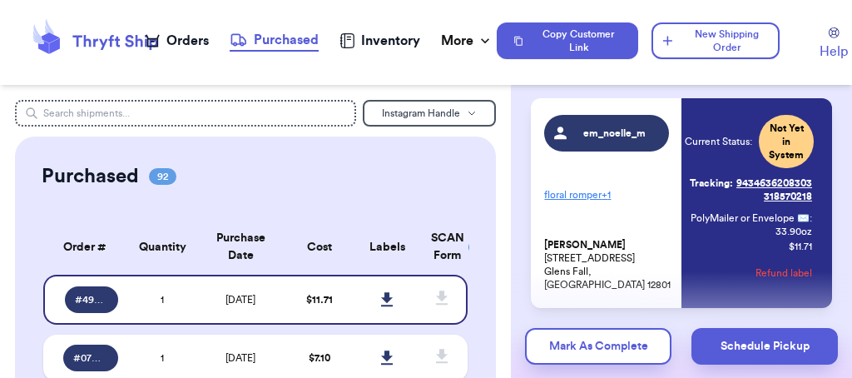
click at [579, 197] on p "floral romper + 1" at bounding box center [607, 194] width 127 height 27
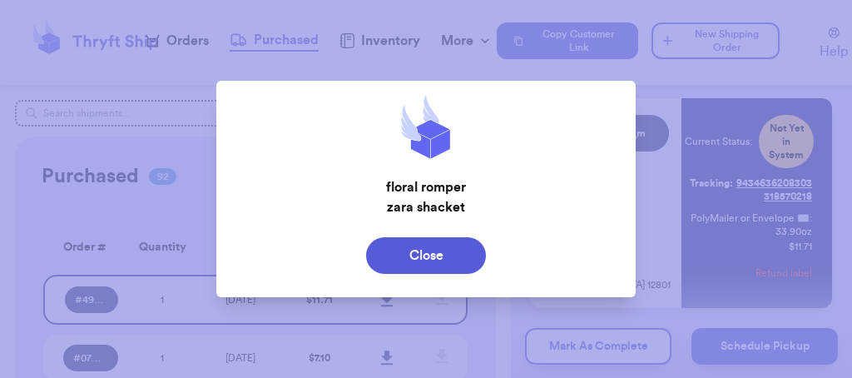
click at [452, 252] on button "Close" at bounding box center [426, 255] width 120 height 37
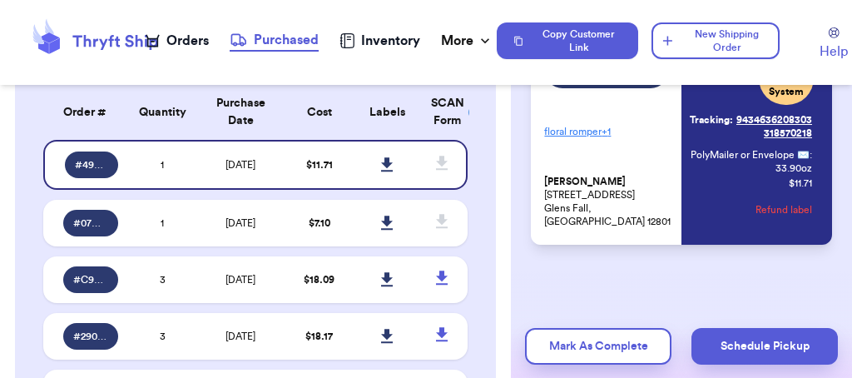
scroll to position [285, 0]
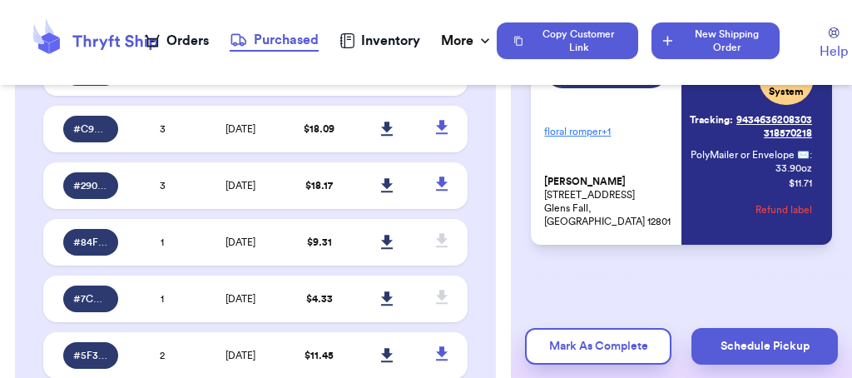
click at [709, 47] on button "New Shipping Order" at bounding box center [715, 40] width 128 height 37
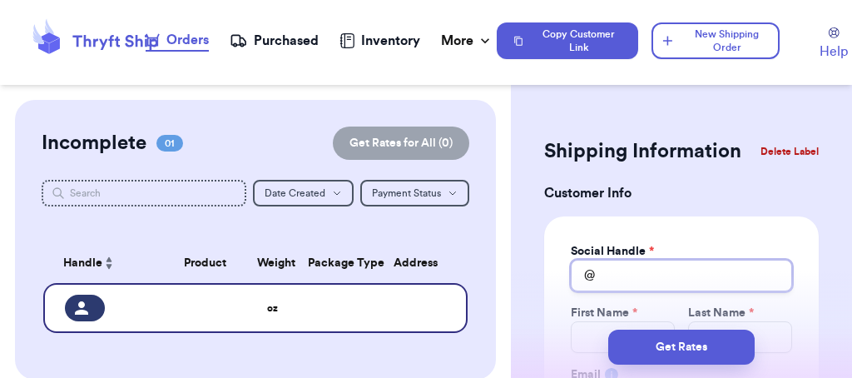
click at [650, 279] on input "Total Amount Paid" at bounding box center [681, 275] width 221 height 32
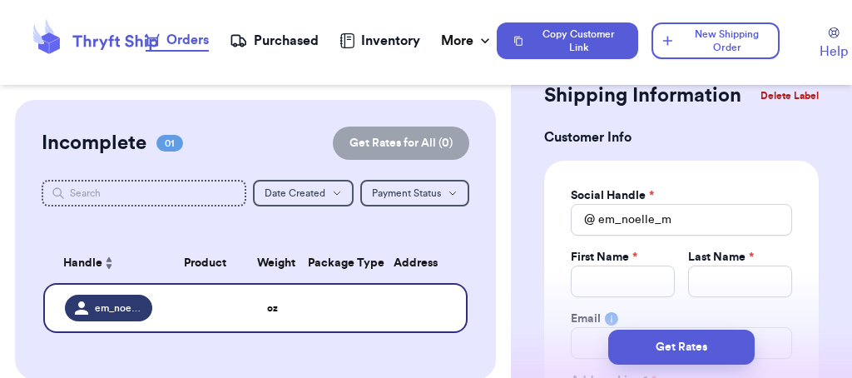
scroll to position [91, 0]
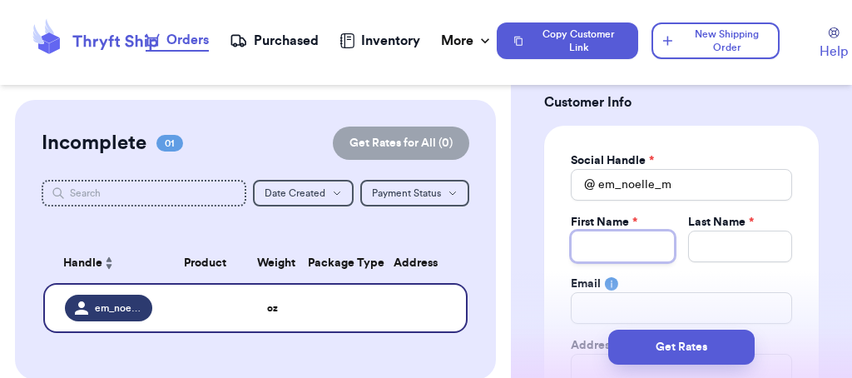
click at [611, 253] on input "Total Amount Paid" at bounding box center [623, 246] width 104 height 32
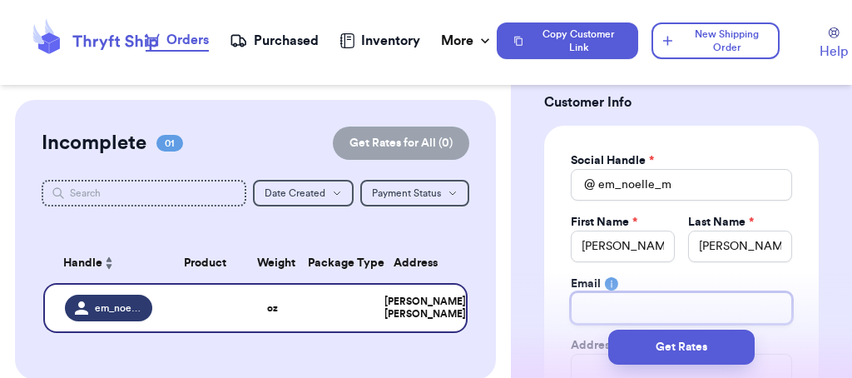
click at [617, 309] on input "Total Amount Paid" at bounding box center [681, 308] width 221 height 32
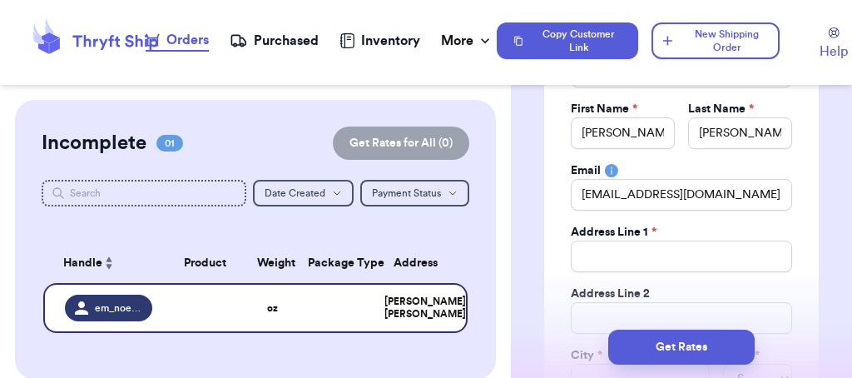
scroll to position [209, 0]
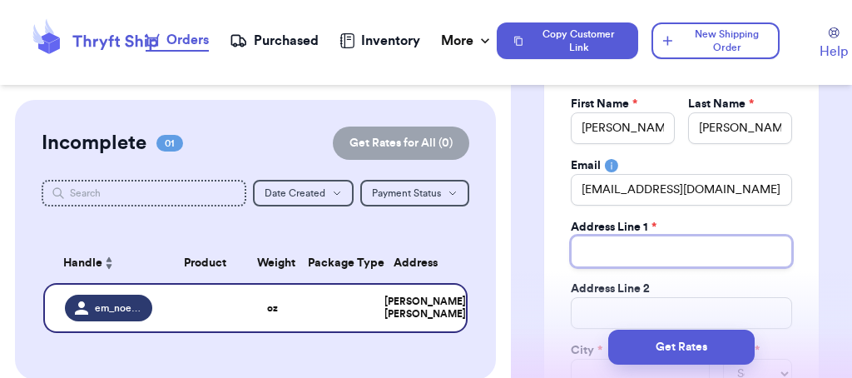
click at [608, 260] on input "Total Amount Paid" at bounding box center [681, 251] width 221 height 32
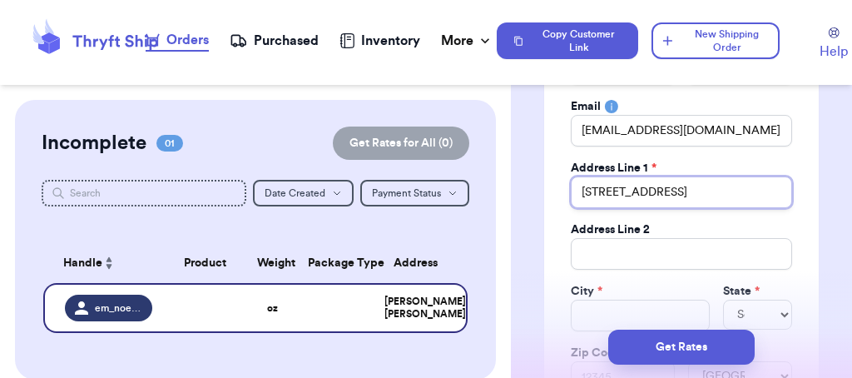
scroll to position [335, 0]
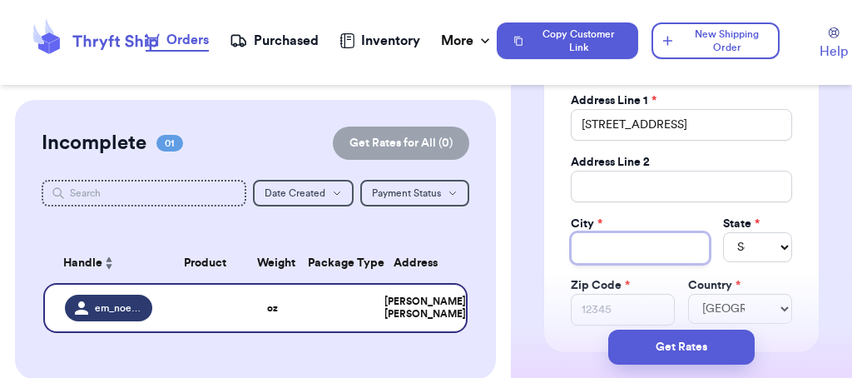
click at [658, 240] on input "Total Amount Paid" at bounding box center [640, 248] width 138 height 32
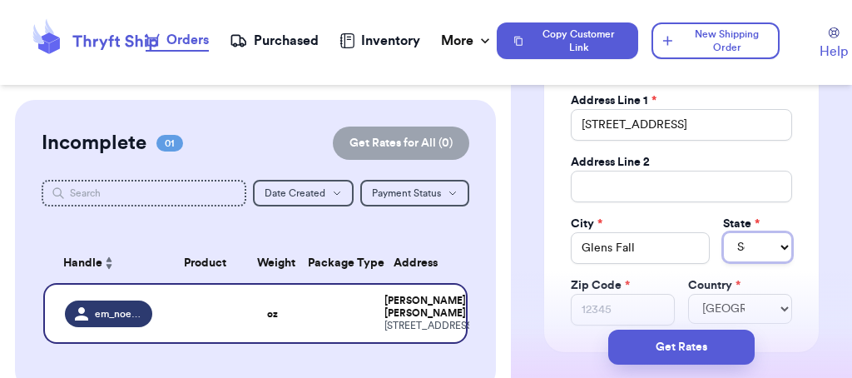
click at [747, 247] on select "Select AL AK AZ AR CA CO CT DE DC [GEOGRAPHIC_DATA] [GEOGRAPHIC_DATA] HI ID IL …" at bounding box center [757, 247] width 69 height 30
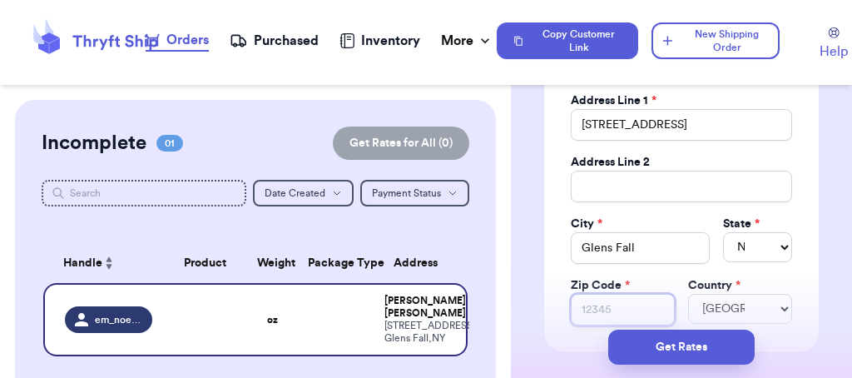
click at [616, 309] on input "Zip Code *" at bounding box center [623, 310] width 104 height 32
click at [798, 296] on div "Social Handle * @ em_noelle_m First Name * [PERSON_NAME] Last Name * [PERSON_NA…" at bounding box center [681, 116] width 274 height 471
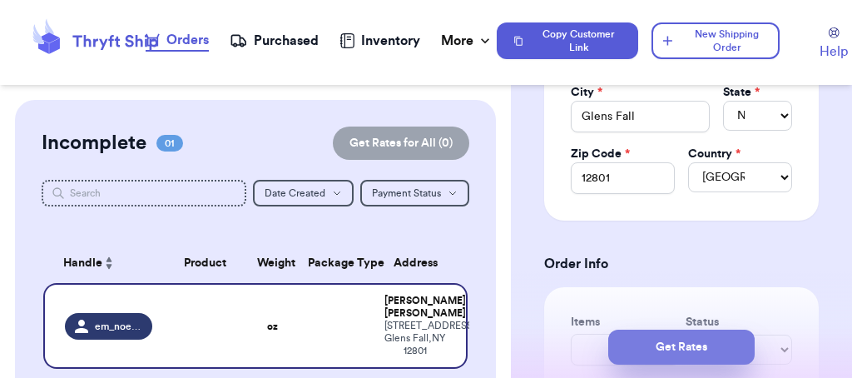
click at [711, 345] on button "Get Rates" at bounding box center [681, 346] width 146 height 35
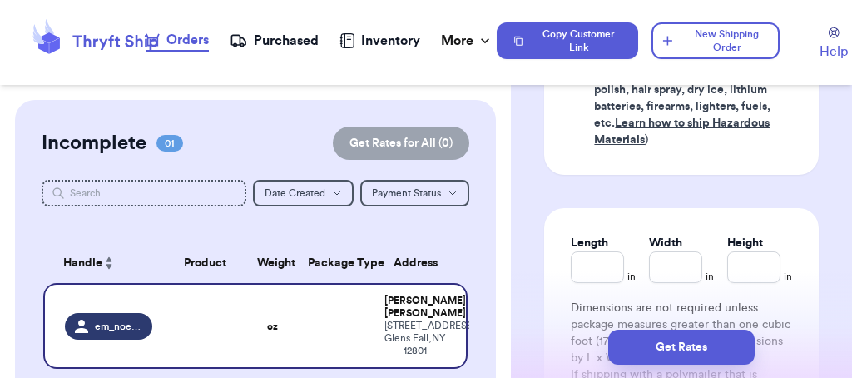
scroll to position [706, 0]
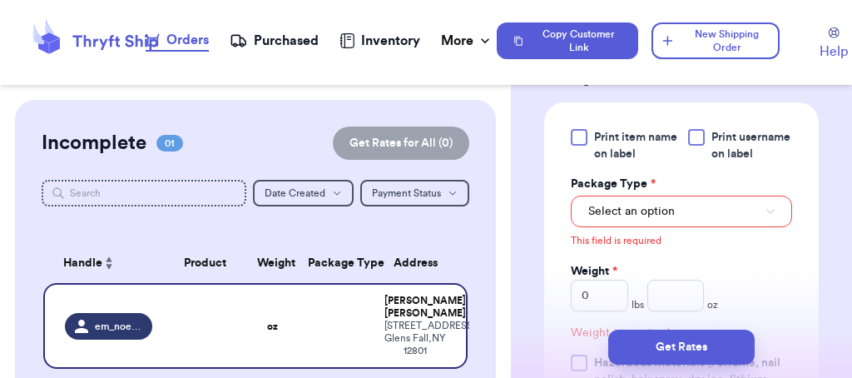
click at [580, 146] on div at bounding box center [579, 137] width 17 height 17
click at [0, 0] on input "Print item name on label" at bounding box center [0, 0] width 0 height 0
click at [689, 139] on div at bounding box center [696, 137] width 17 height 17
click at [0, 0] on input "Print username on label" at bounding box center [0, 0] width 0 height 0
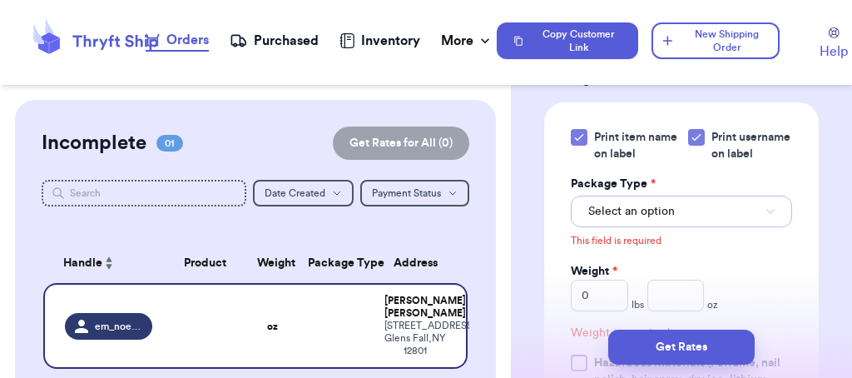
click at [670, 220] on span "Select an option" at bounding box center [631, 211] width 86 height 17
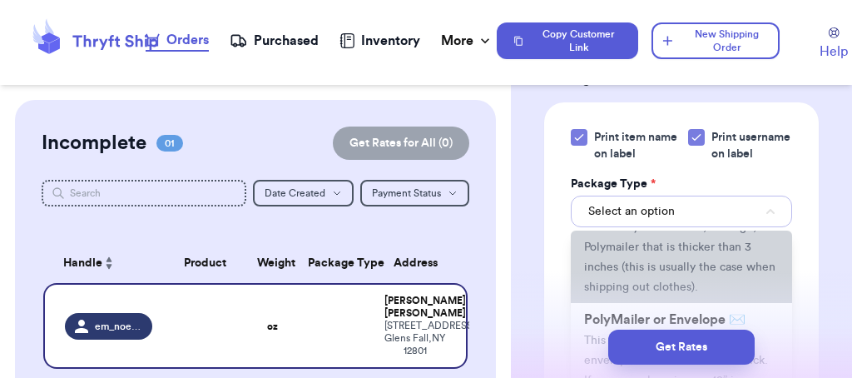
scroll to position [210, 0]
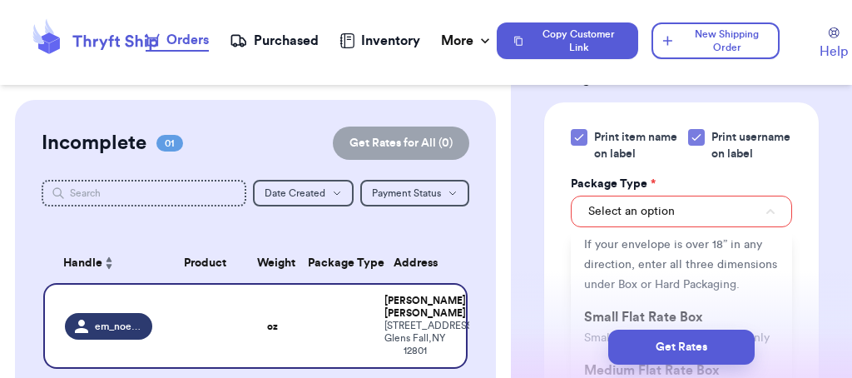
click at [652, 290] on span "This is only for mailers and envelopes less than 3 inches thick. If your envelo…" at bounding box center [680, 244] width 193 height 91
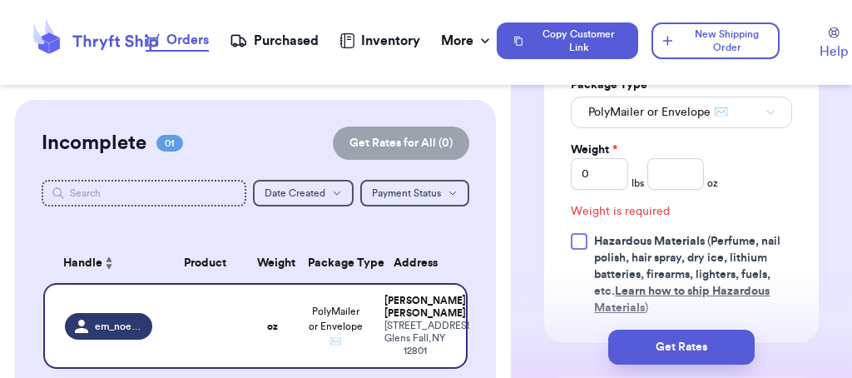
scroll to position [808, 0]
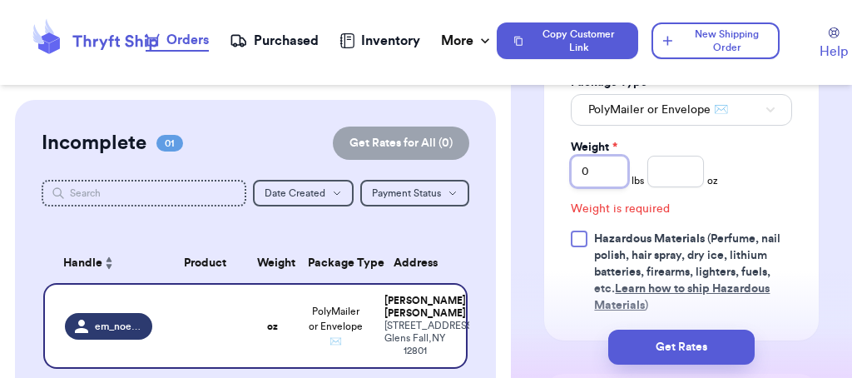
drag, startPoint x: 596, startPoint y: 194, endPoint x: 580, endPoint y: 198, distance: 16.3
click at [580, 187] on input "0" at bounding box center [599, 172] width 57 height 32
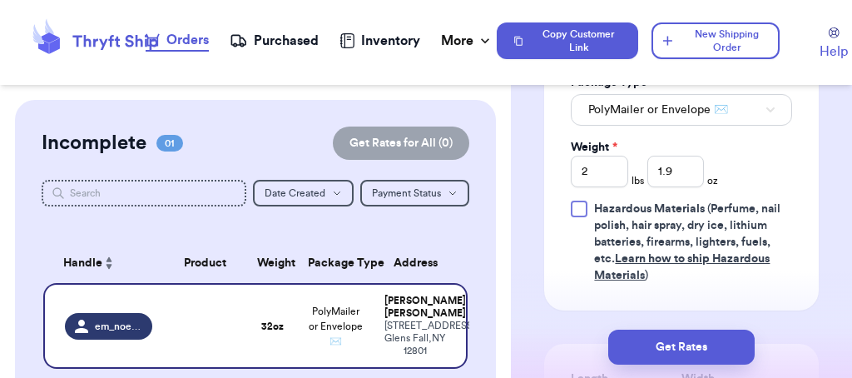
click at [772, 211] on div "Print item name on label Print username on label Package Type * PolyMailer or E…" at bounding box center [681, 155] width 221 height 256
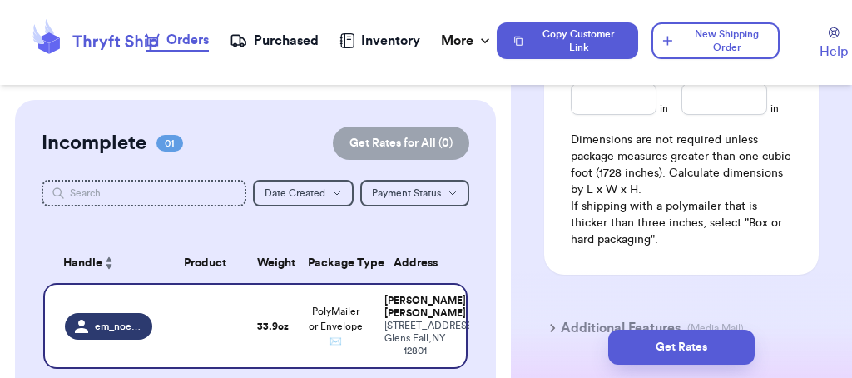
scroll to position [1112, 0]
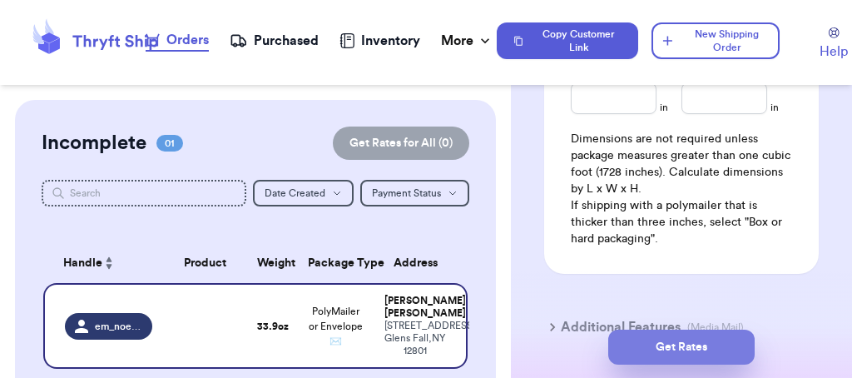
click at [695, 333] on button "Get Rates" at bounding box center [681, 346] width 146 height 35
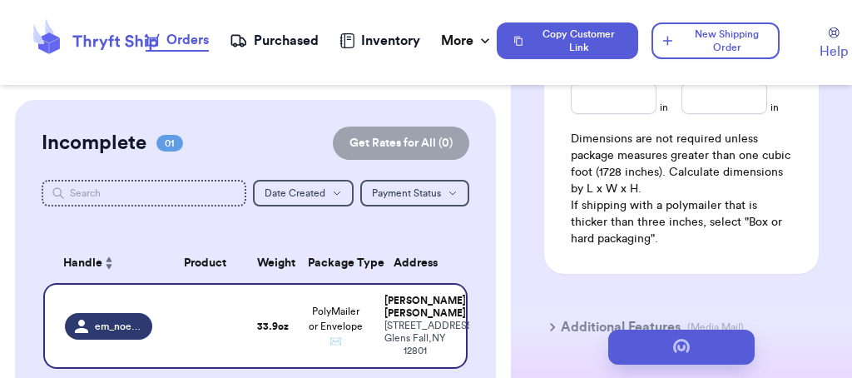
scroll to position [0, 0]
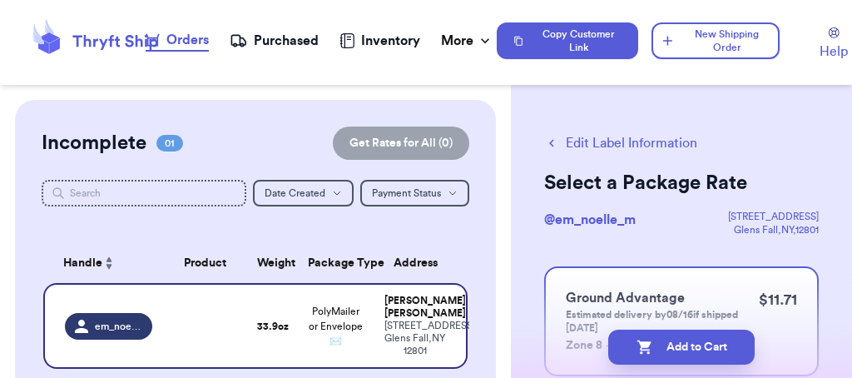
click at [303, 42] on div "Purchased" at bounding box center [274, 41] width 89 height 20
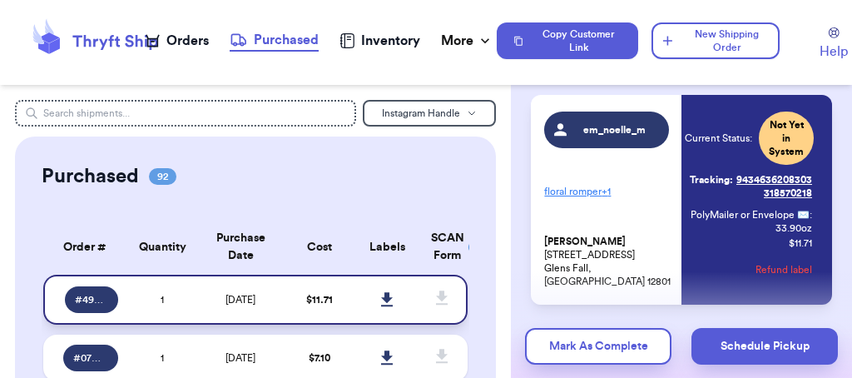
scroll to position [116, 0]
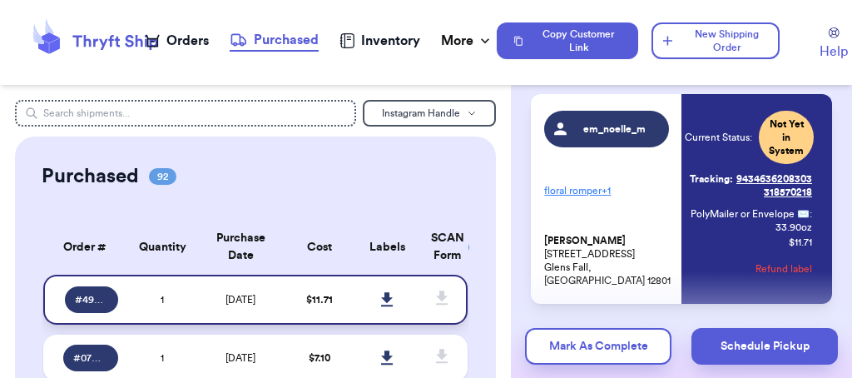
click at [383, 303] on icon at bounding box center [387, 299] width 12 height 15
